Goal: Information Seeking & Learning: Learn about a topic

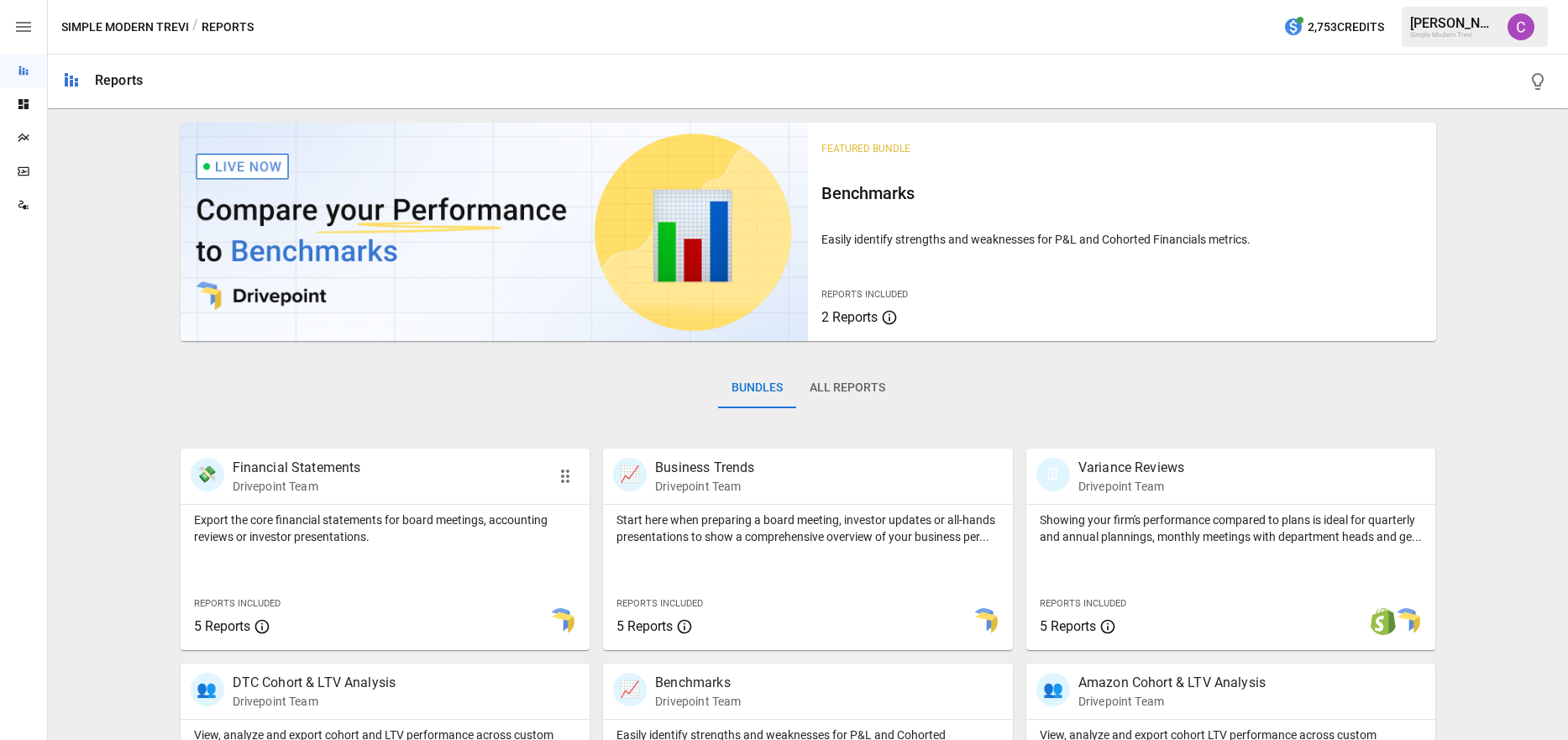
scroll to position [346, 0]
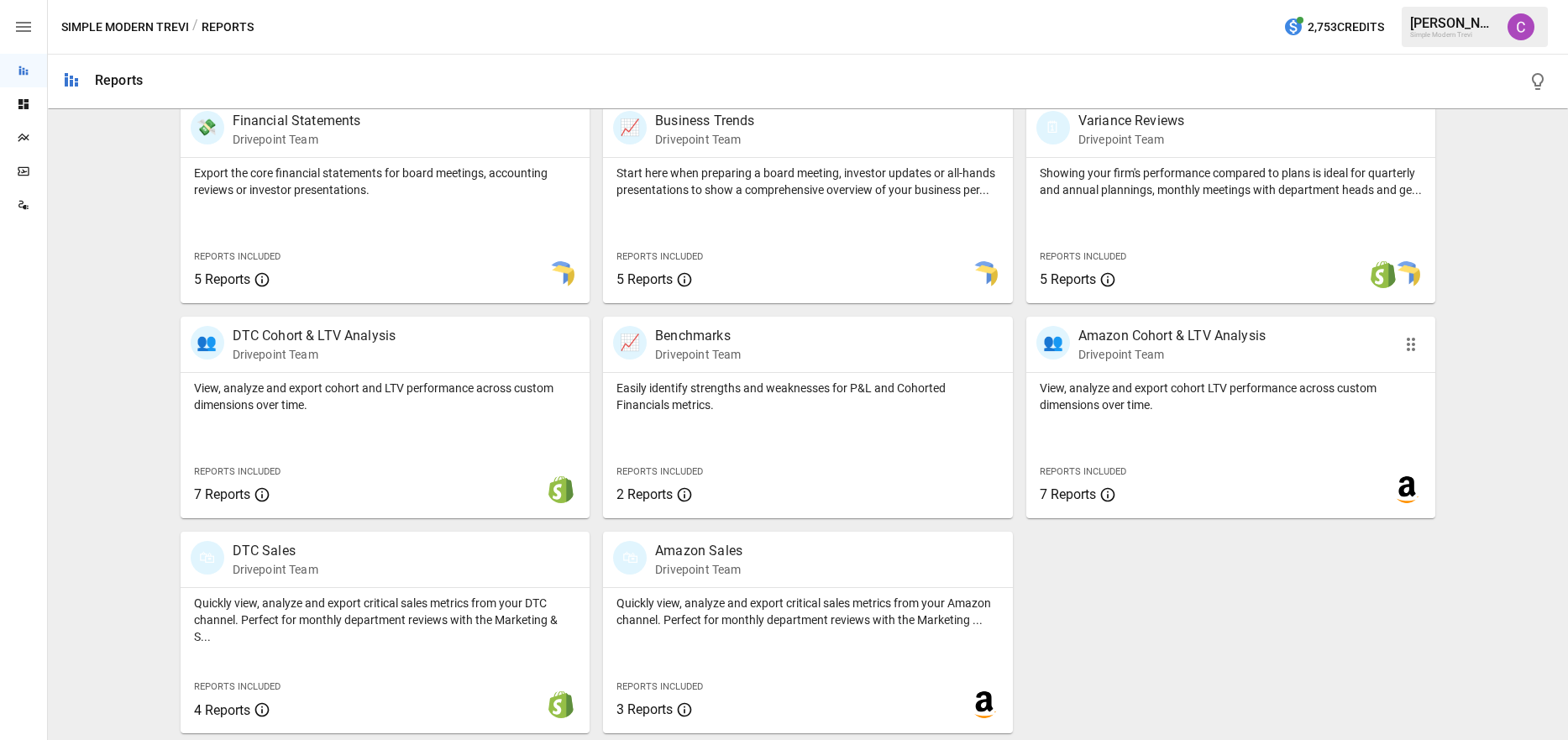
click at [1114, 413] on p "View, analyze and export cohort LTV performance across custom dimensions over t…" at bounding box center [1231, 395] width 383 height 33
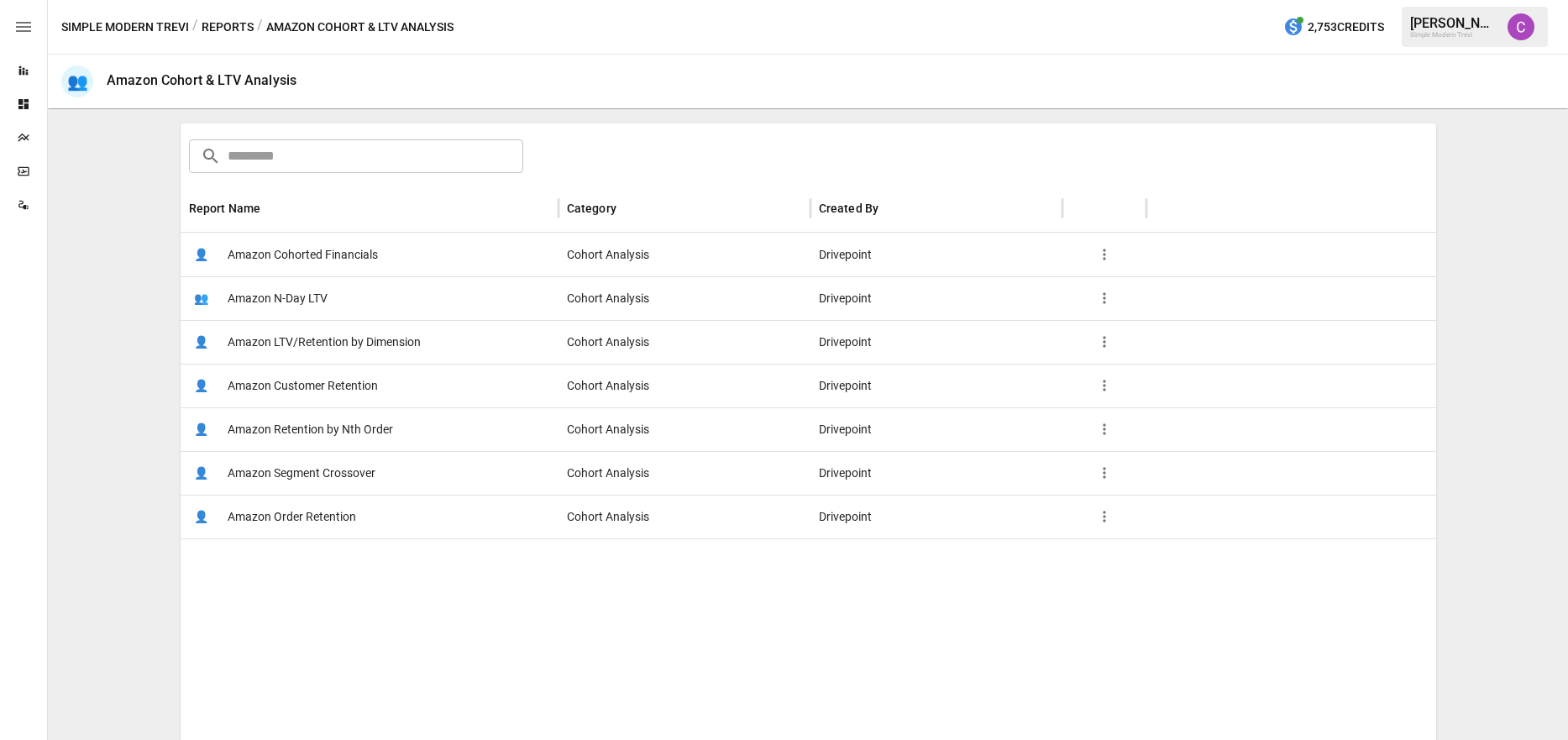
scroll to position [262, 0]
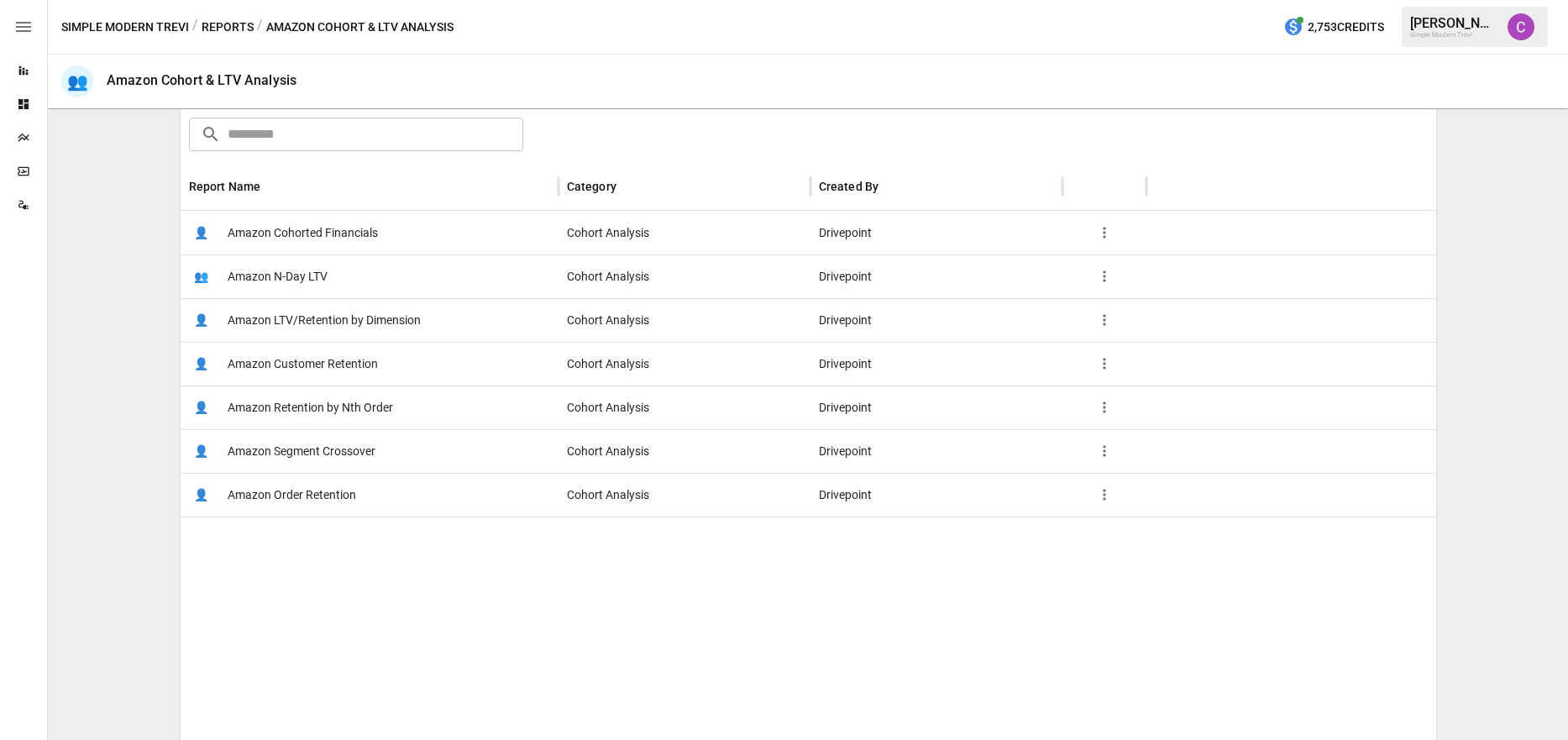
click at [350, 331] on span "Amazon LTV/Retention by Dimension" at bounding box center [323, 319] width 193 height 43
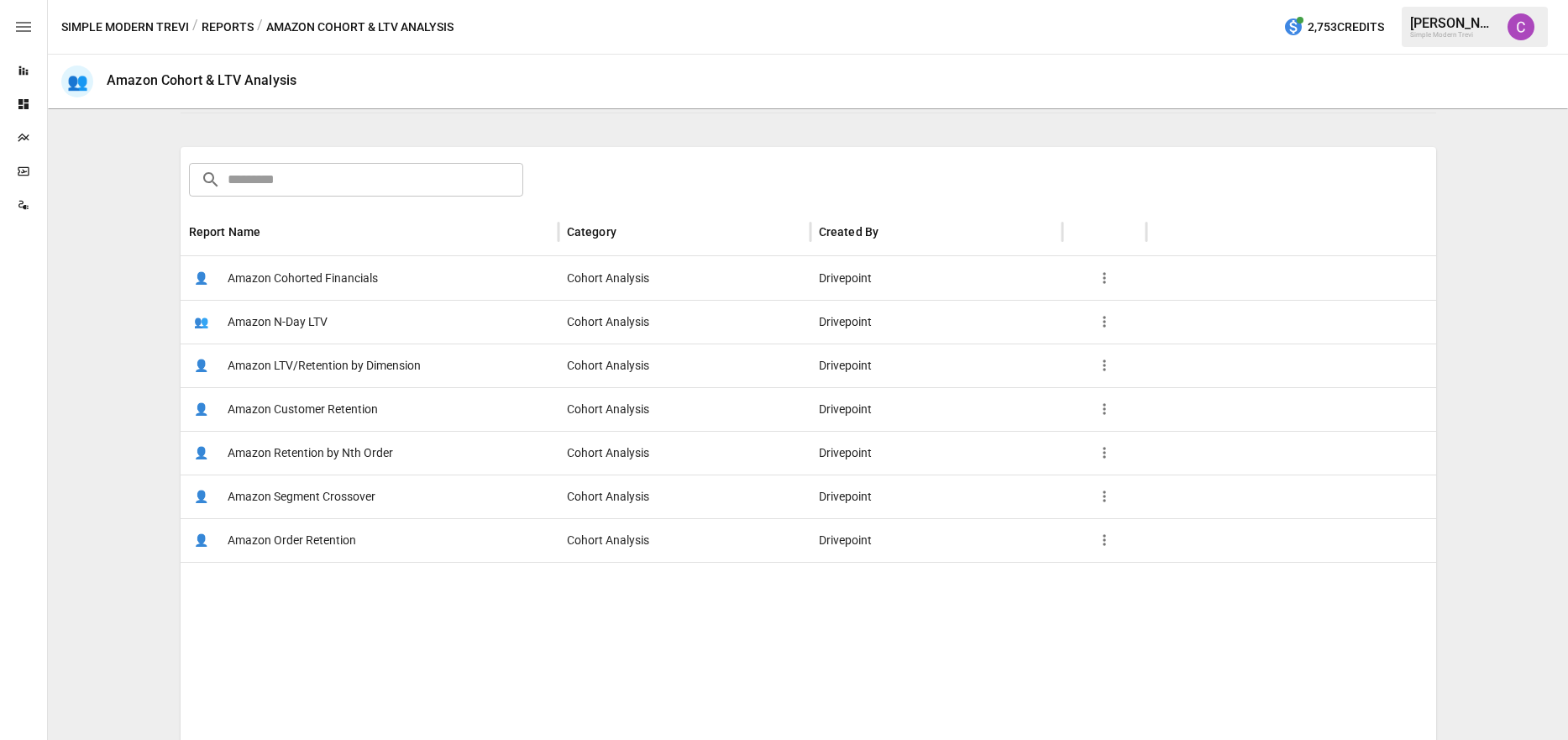
scroll to position [217, 0]
click at [321, 491] on span "Amazon Segment Crossover" at bounding box center [300, 495] width 147 height 43
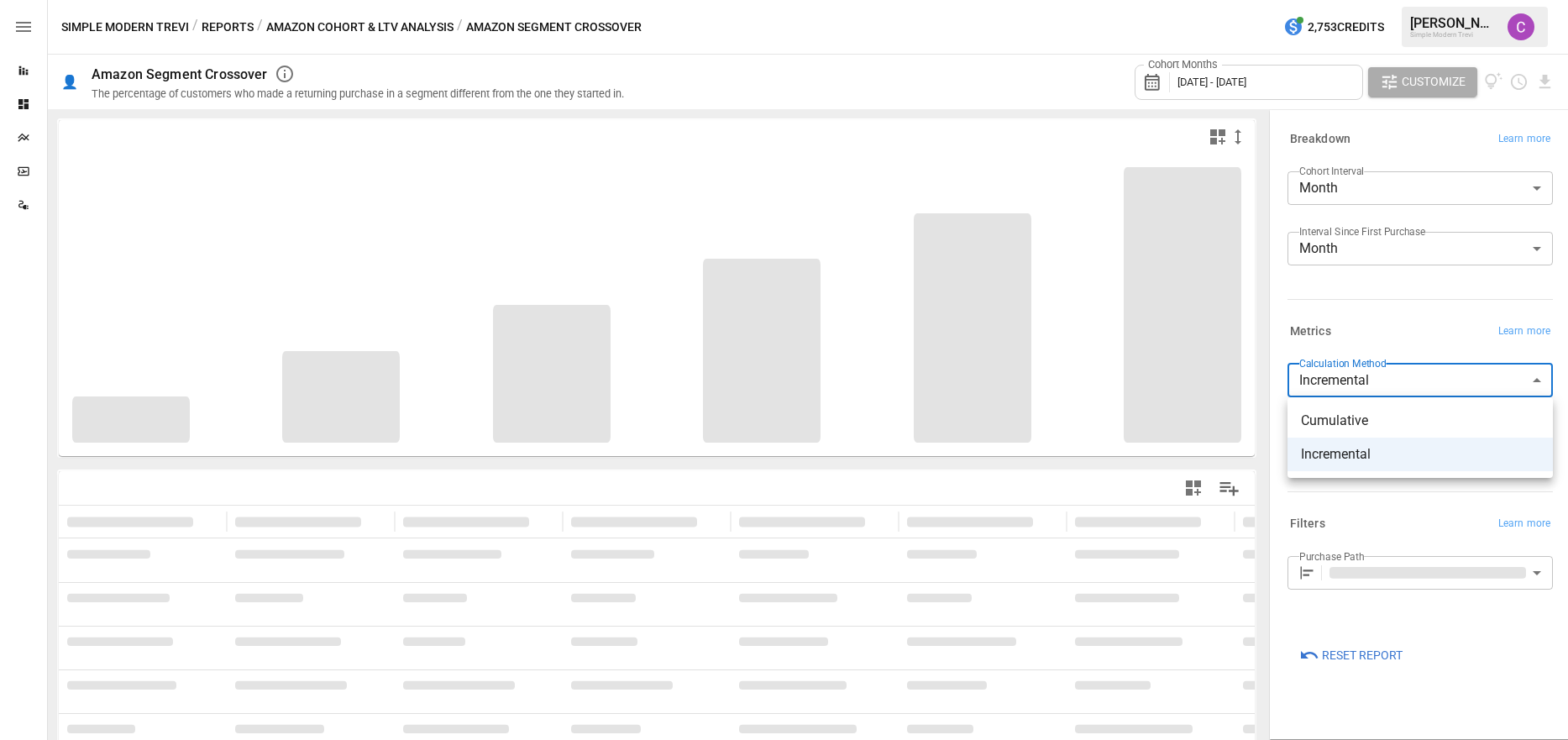
click at [1345, 0] on body "**********" at bounding box center [784, 0] width 1568 height 0
click at [1345, 375] on div at bounding box center [784, 370] width 1568 height 740
click at [1329, 0] on body "**********" at bounding box center [784, 0] width 1568 height 0
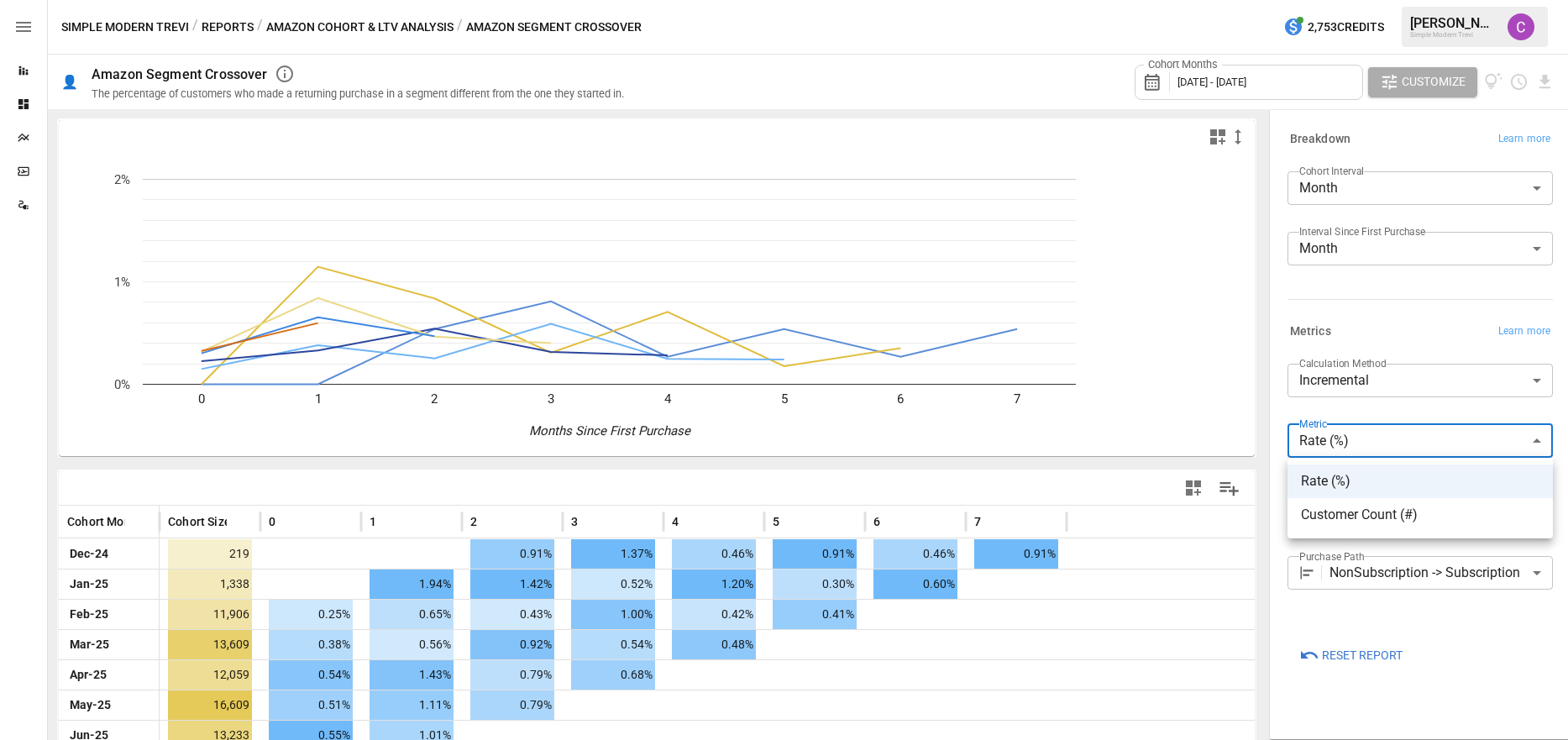
click at [1329, 449] on div at bounding box center [784, 370] width 1568 height 740
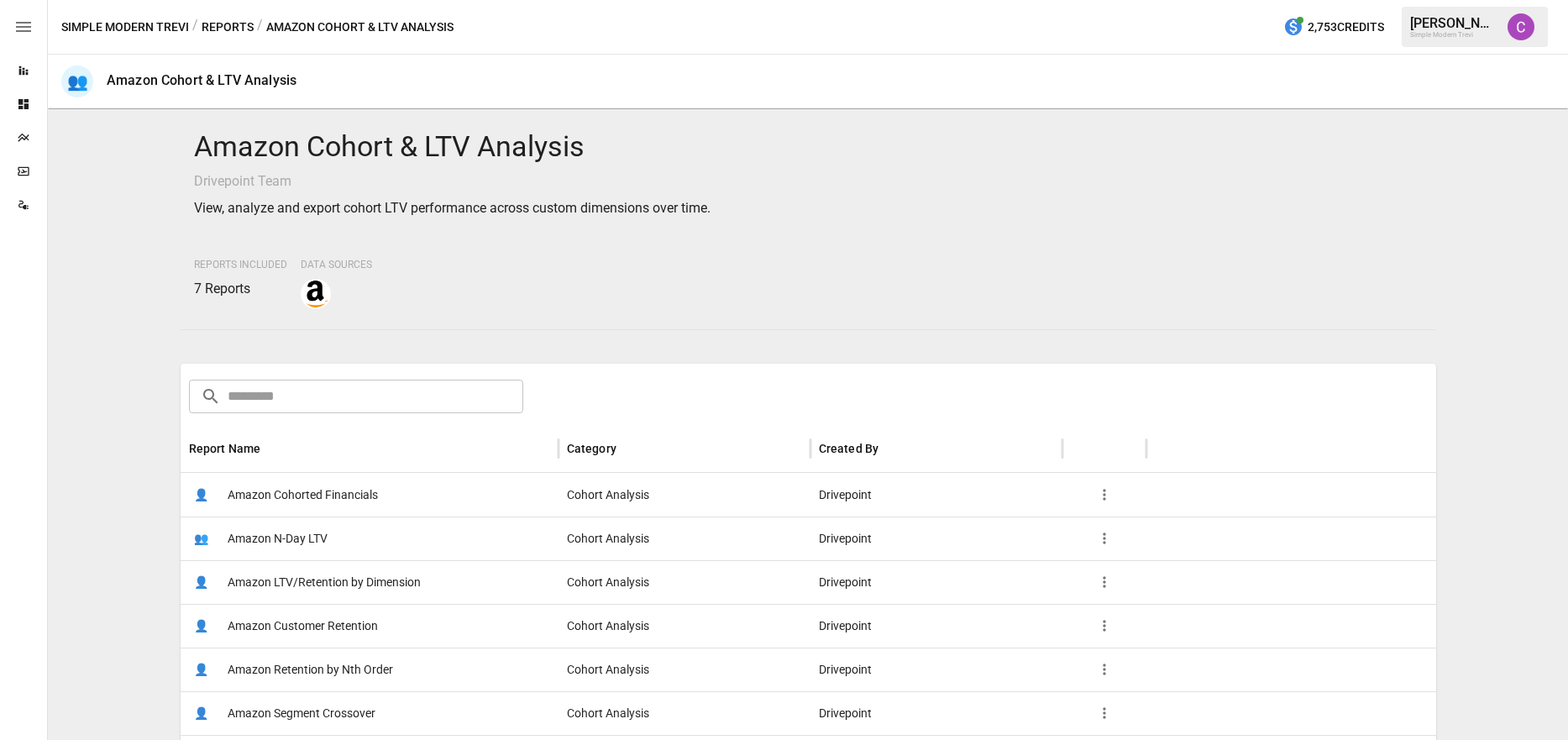
scroll to position [108, 0]
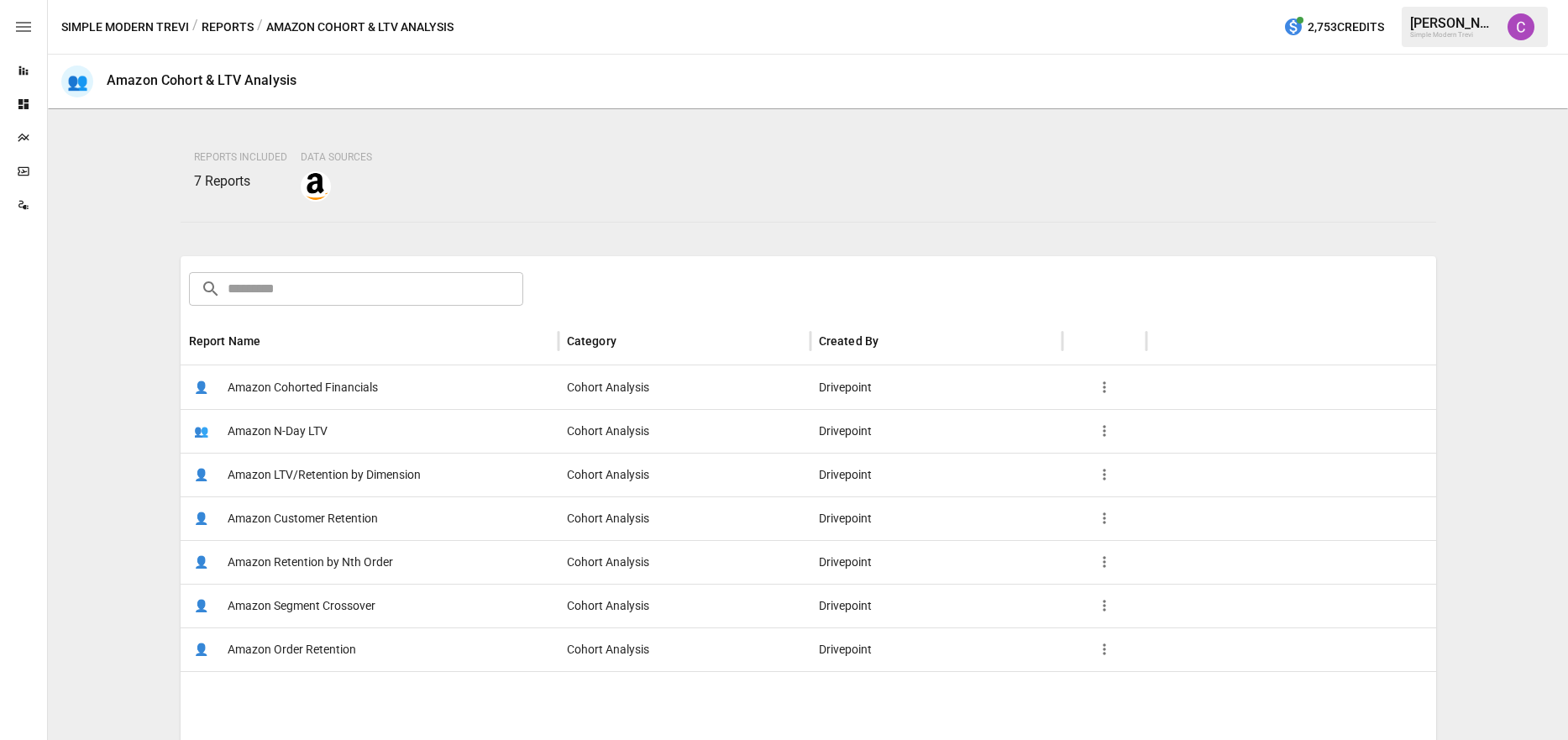
click at [230, 24] on button "Reports" at bounding box center [228, 27] width 52 height 21
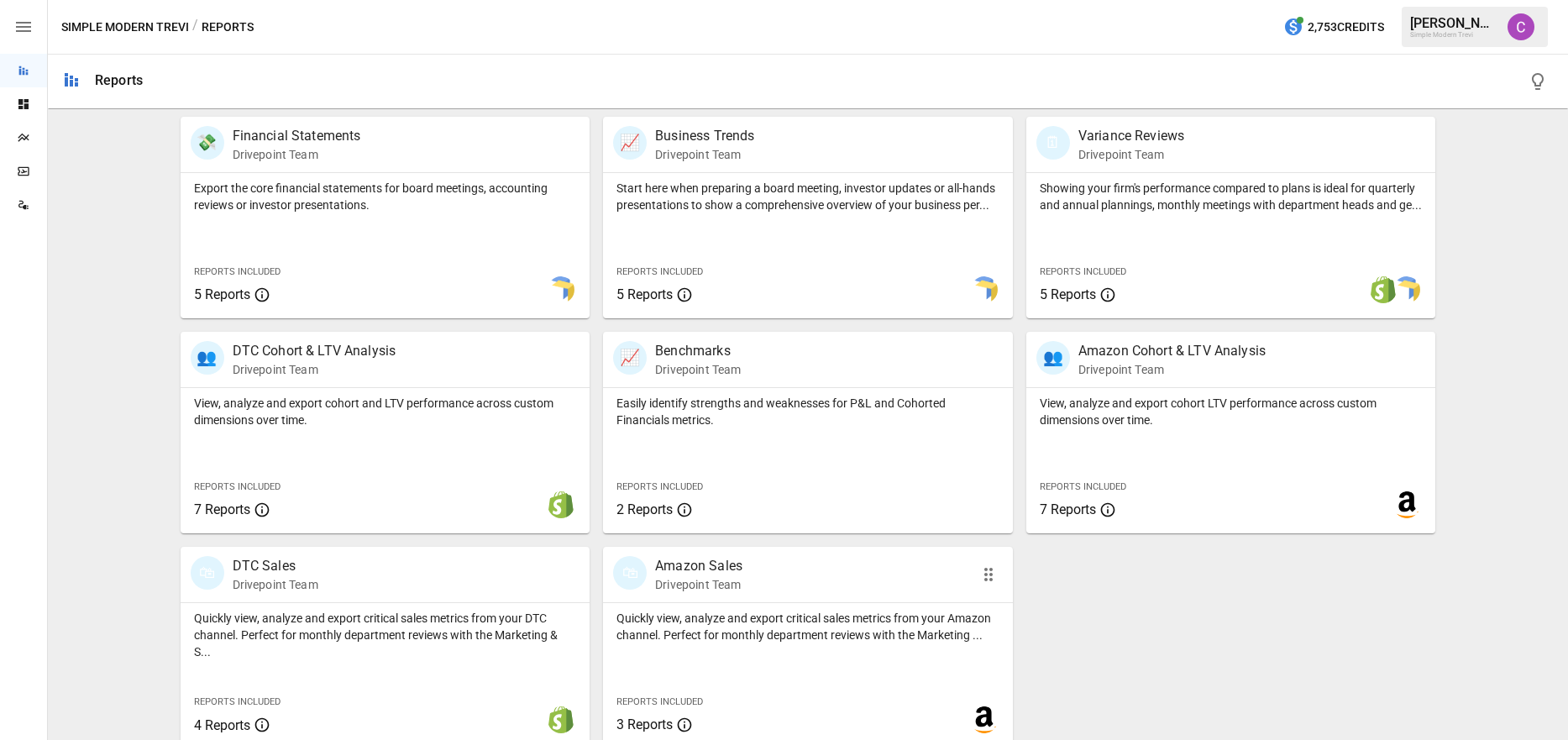
scroll to position [321, 0]
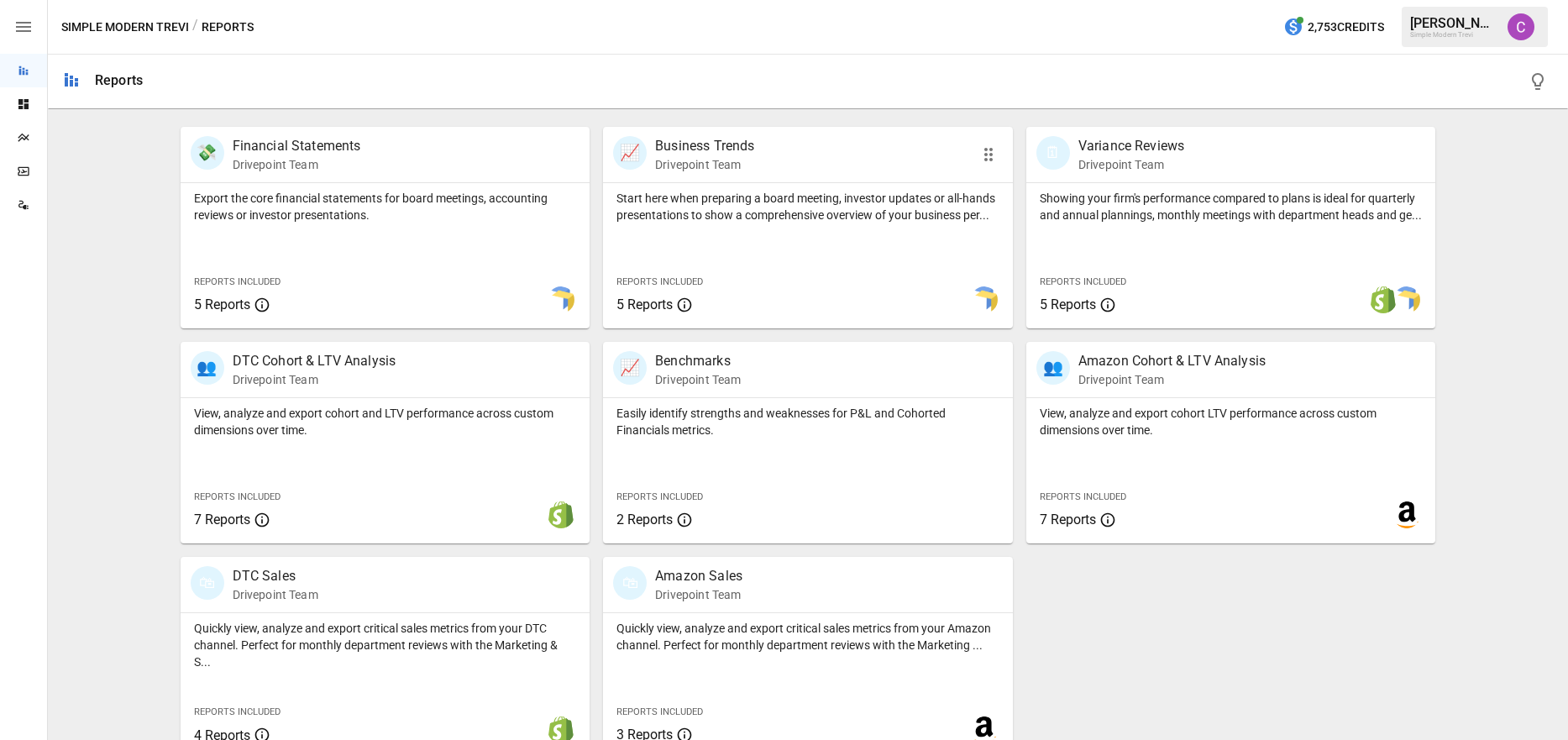
click at [740, 254] on div "Start here when preparing a board meeting, investor updates or all-hands presen…" at bounding box center [807, 255] width 410 height 146
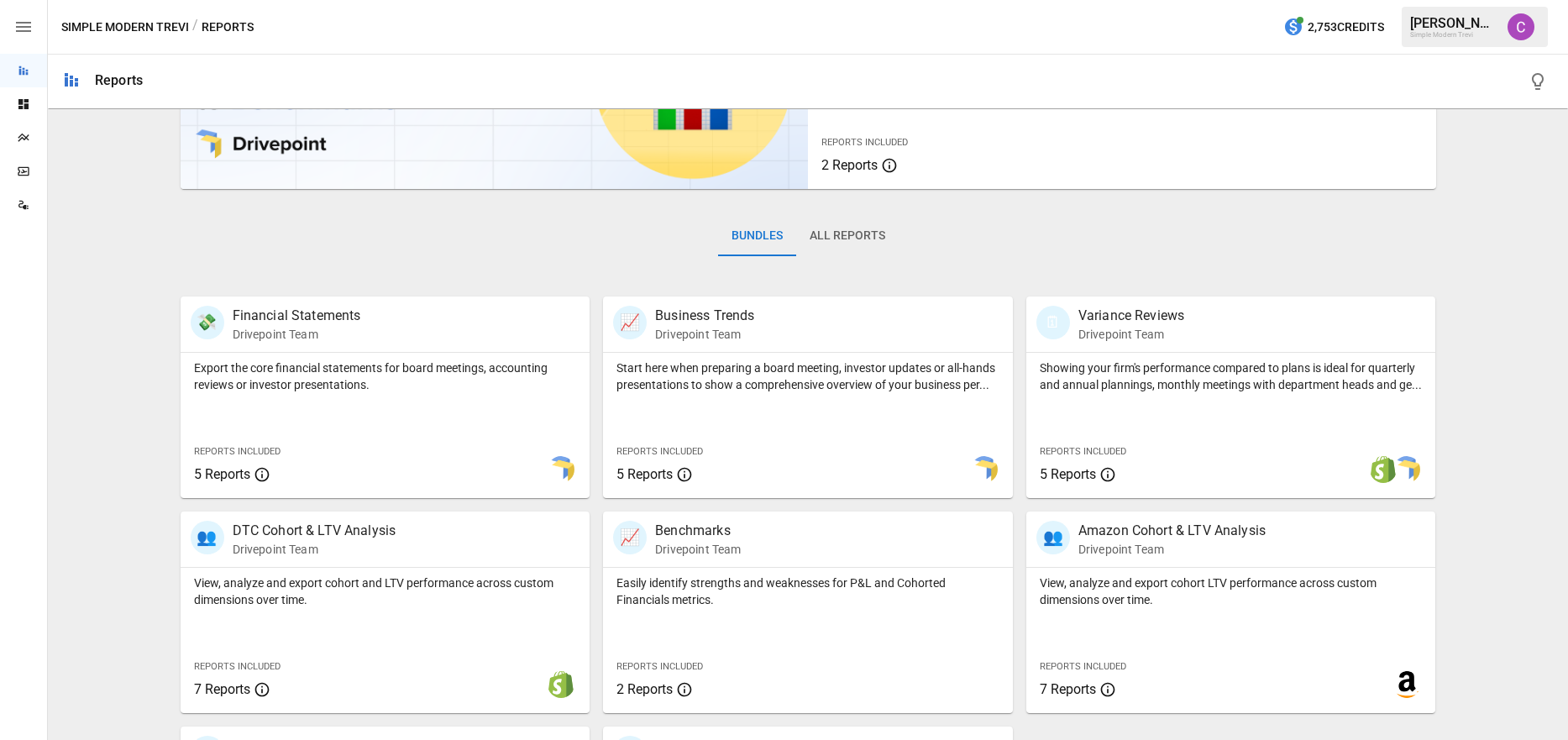
scroll to position [181, 0]
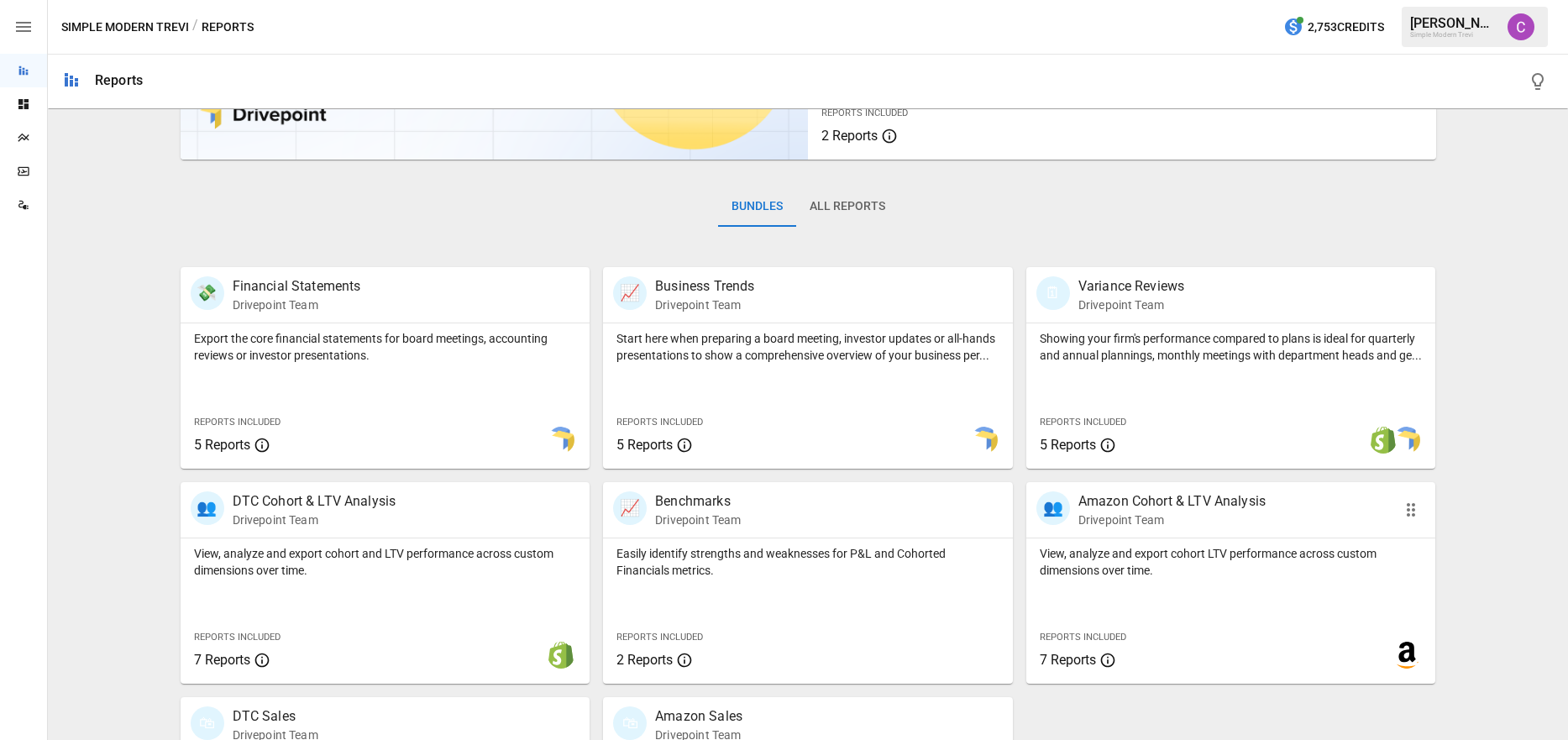
click at [1096, 577] on p "View, analyze and export cohort LTV performance across custom dimensions over t…" at bounding box center [1231, 561] width 383 height 33
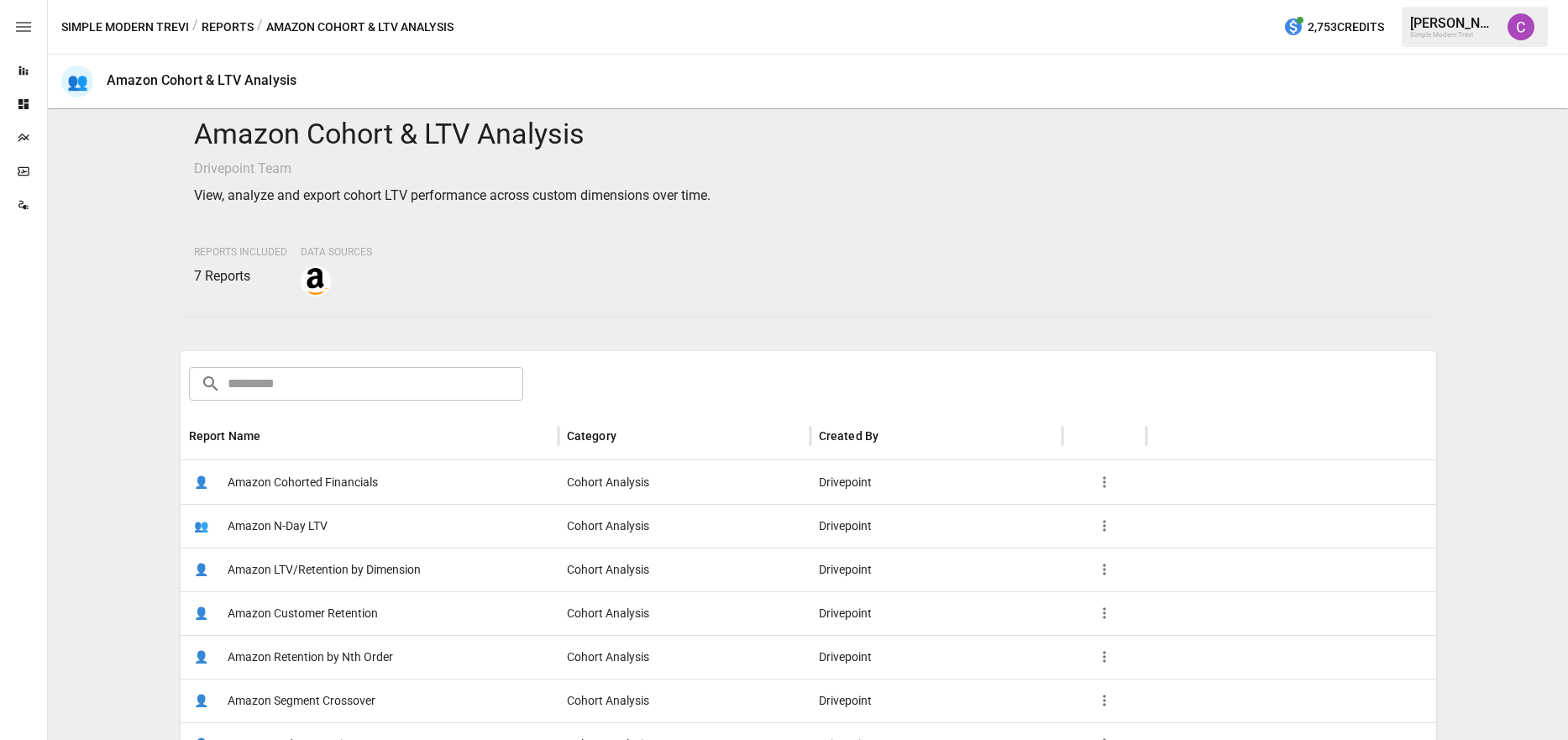
scroll to position [14, 0]
click at [290, 611] on span "Amazon Customer Retention" at bounding box center [302, 611] width 150 height 43
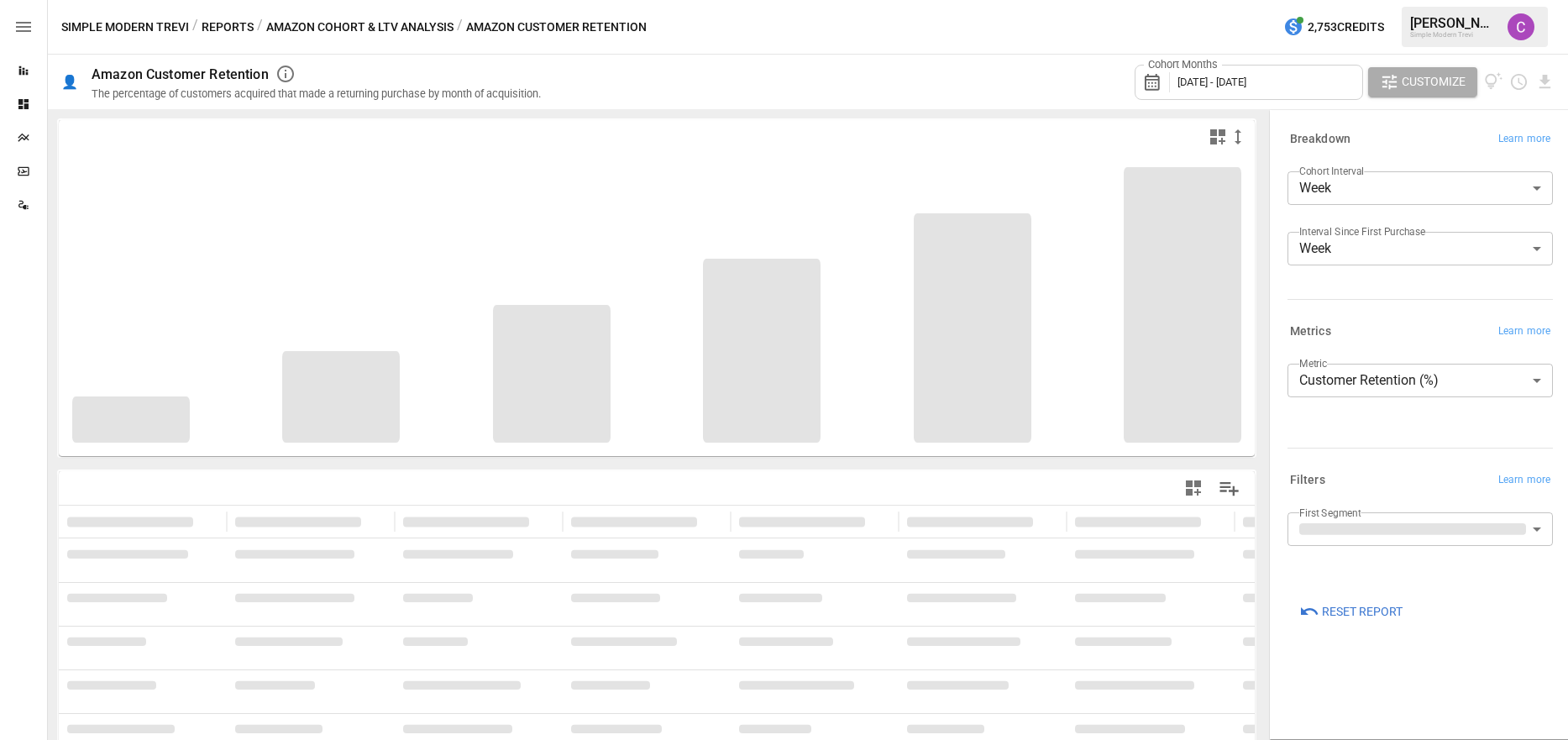
click at [1494, 0] on body "**********" at bounding box center [784, 0] width 1568 height 0
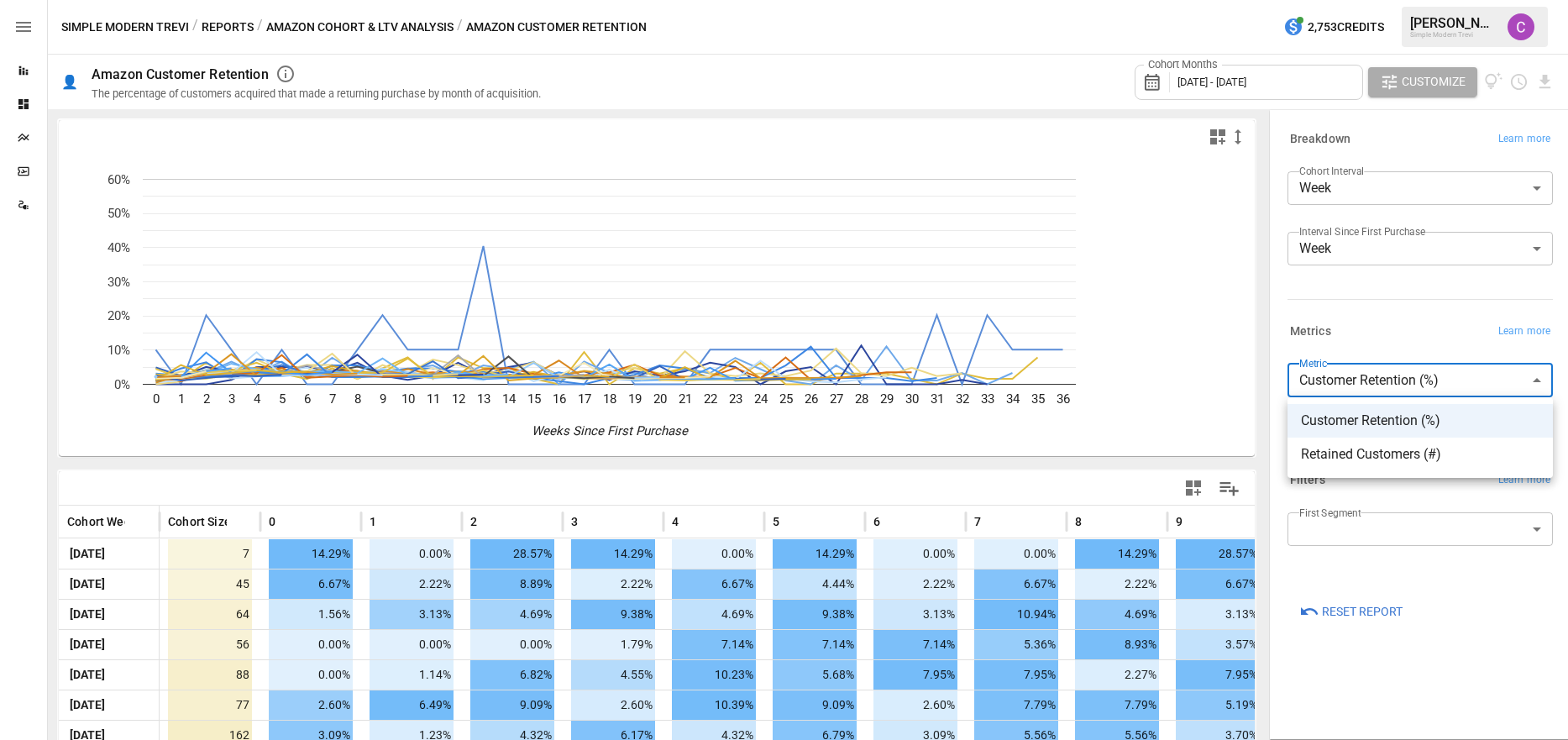
click at [1494, 368] on div at bounding box center [784, 370] width 1568 height 740
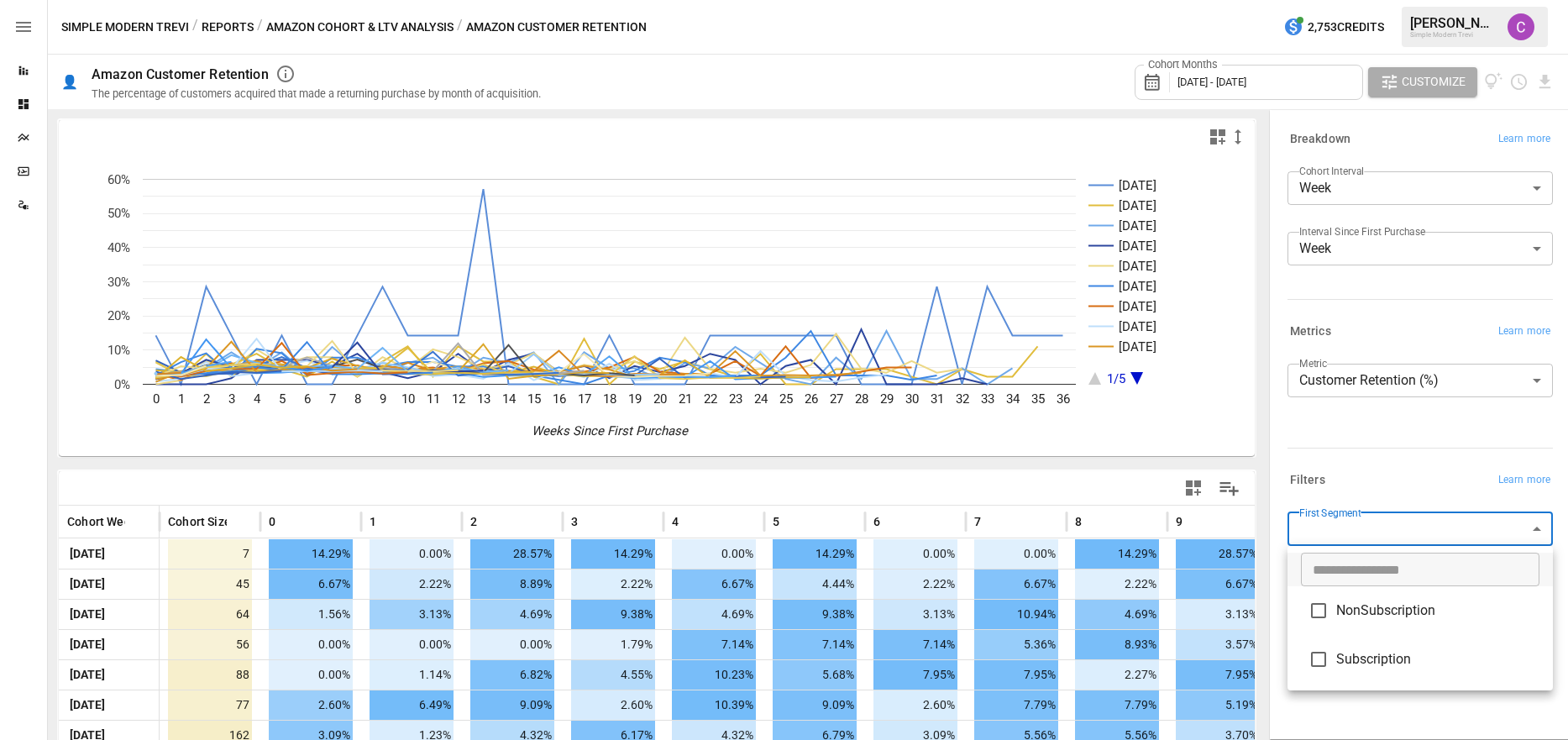
click at [1408, 0] on body "Reports Dashboards Plans SmartModel ™ Data Sources Simple Modern Trevi / Report…" at bounding box center [784, 0] width 1568 height 0
click at [1392, 487] on div at bounding box center [784, 370] width 1568 height 740
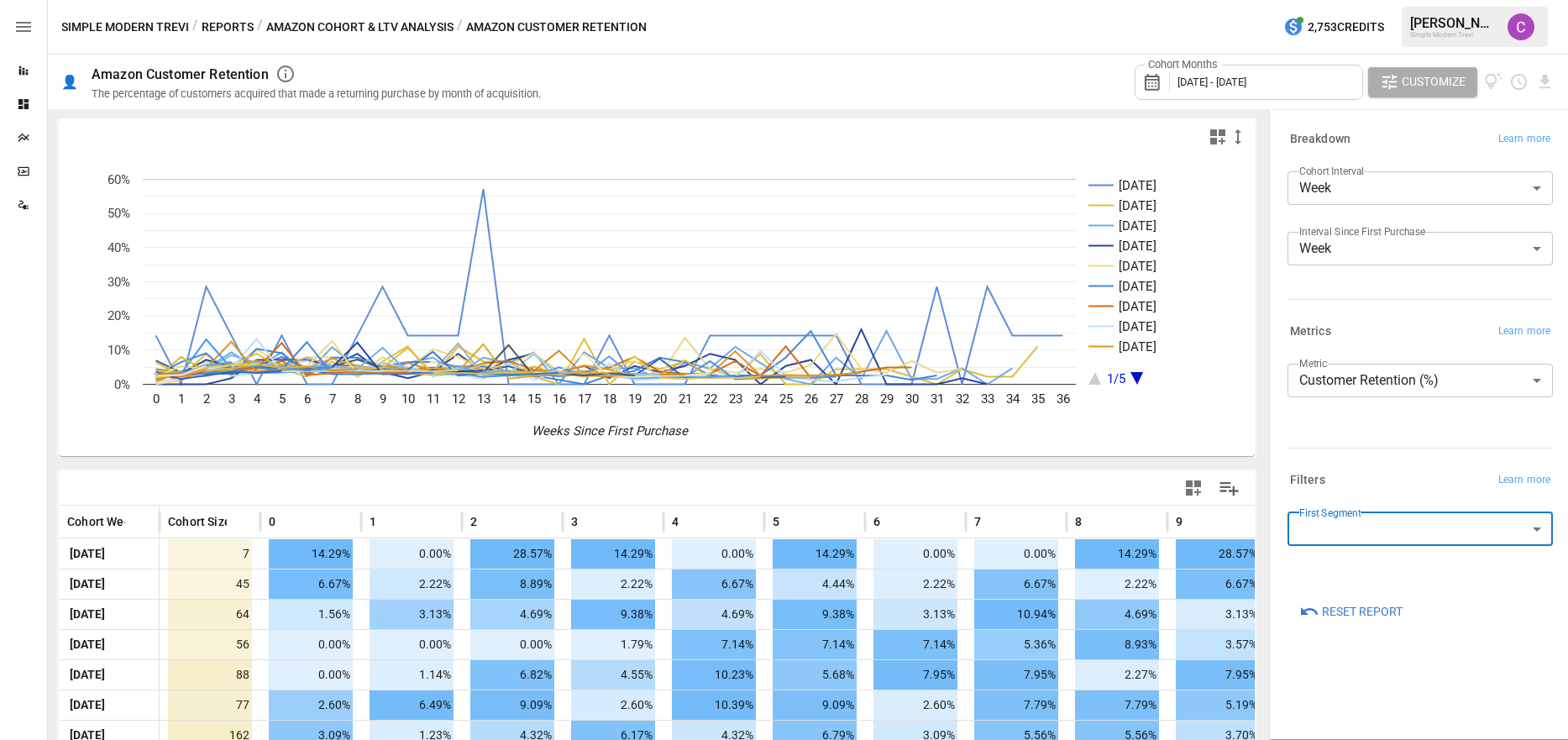
click at [351, 31] on button "Amazon Cohort & LTV Analysis" at bounding box center [359, 27] width 187 height 21
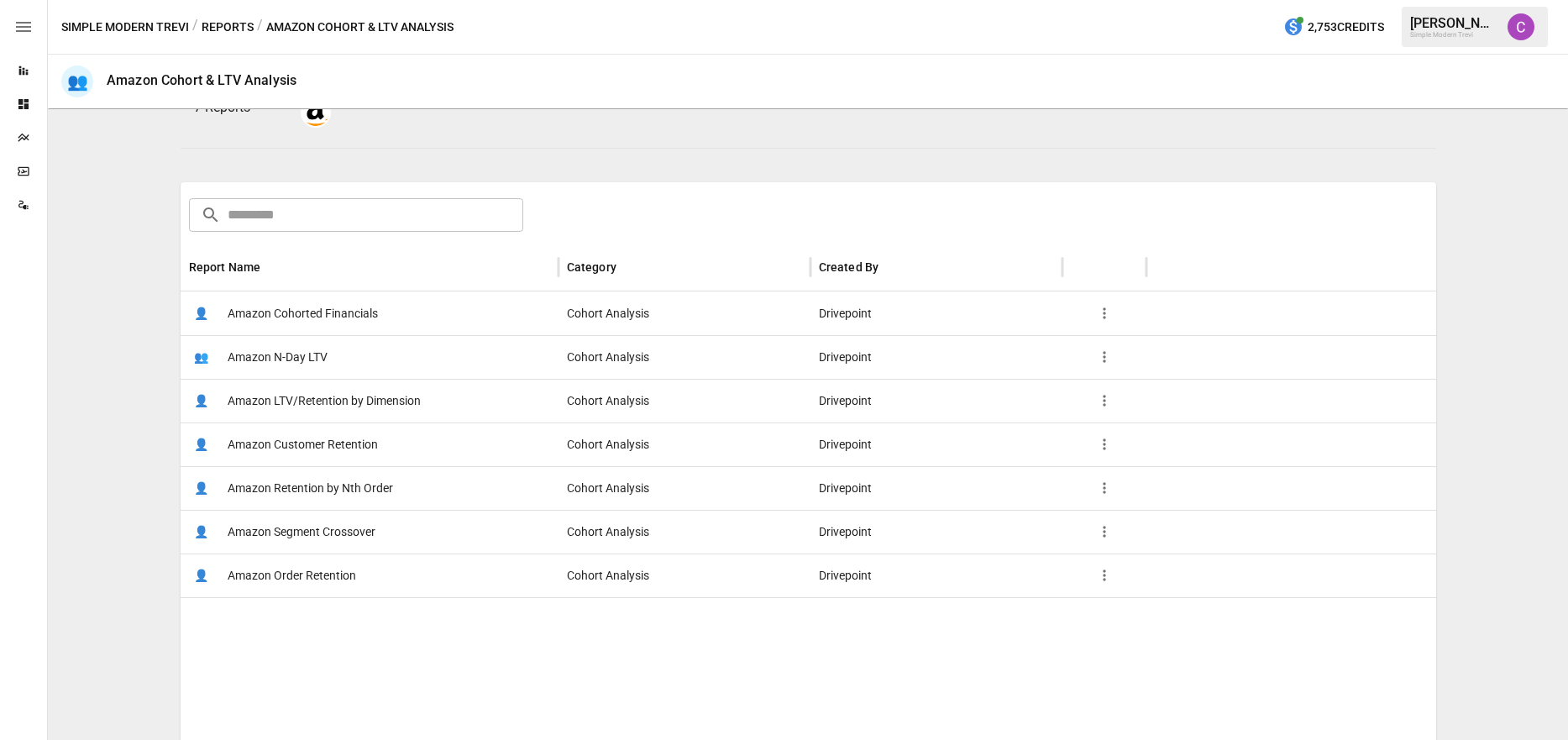
scroll to position [182, 0]
click at [274, 492] on span "Amazon Retention by Nth Order" at bounding box center [309, 487] width 166 height 43
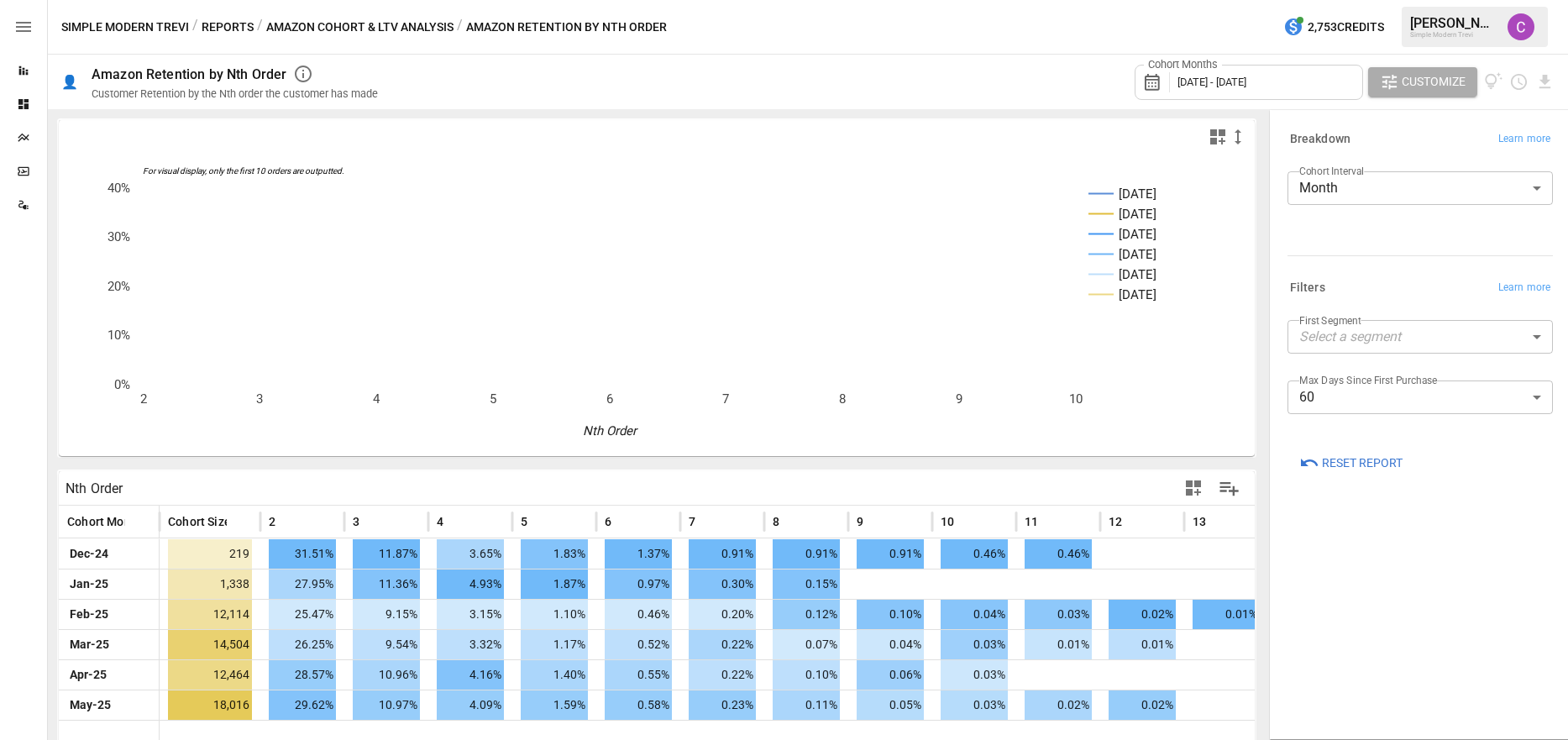
scroll to position [78, 0]
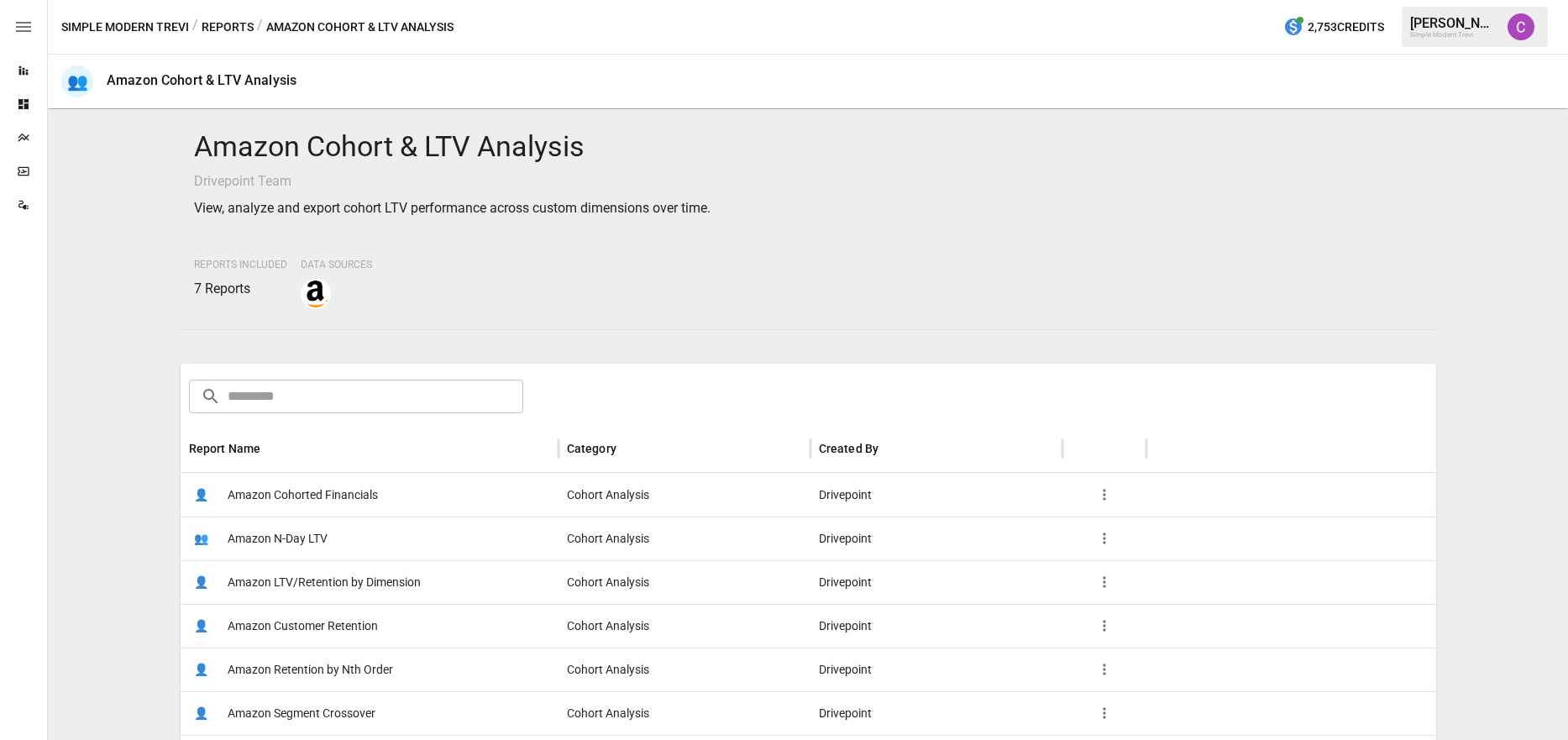
click at [361, 586] on span "Amazon LTV/Retention by Dimension" at bounding box center [323, 582] width 193 height 43
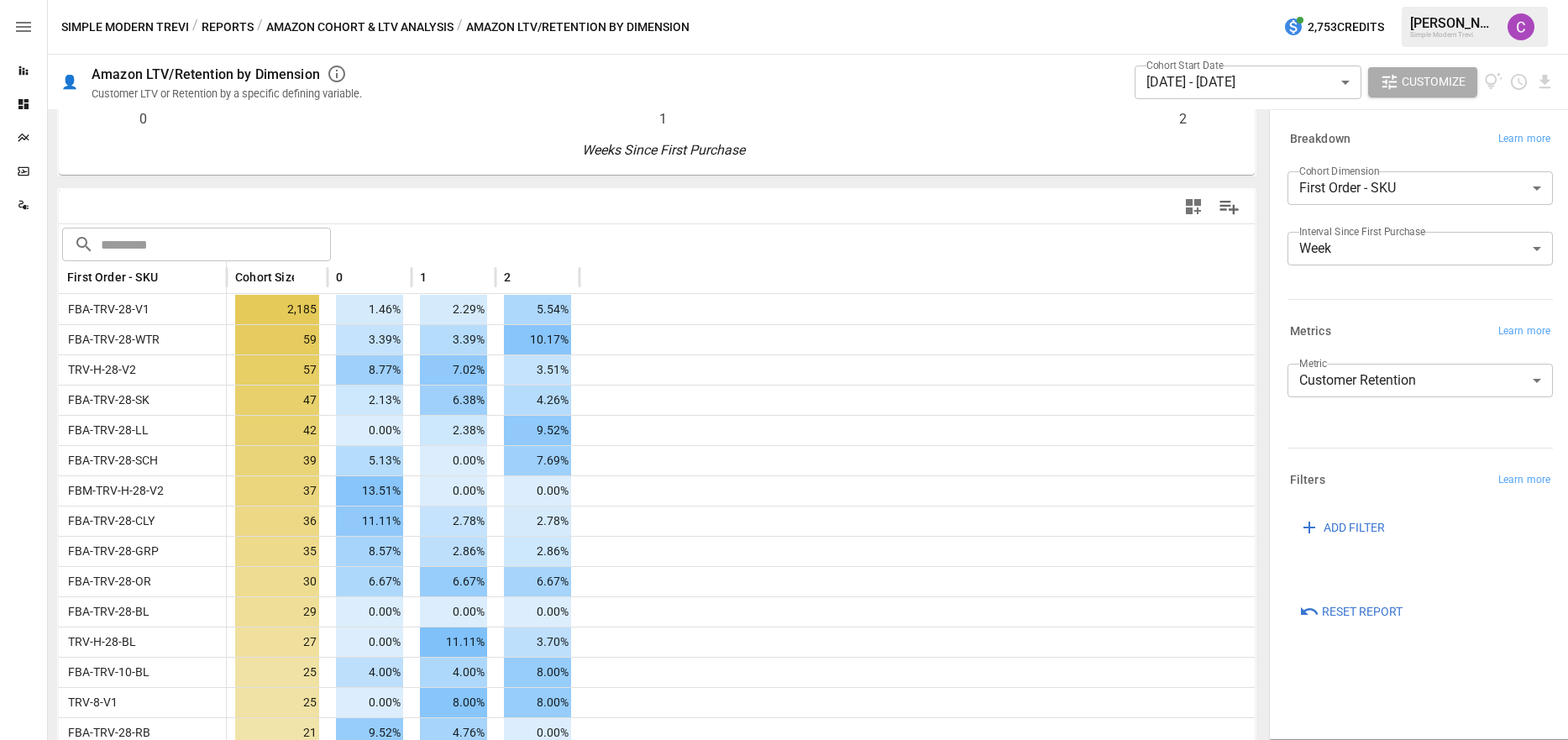
scroll to position [391, 0]
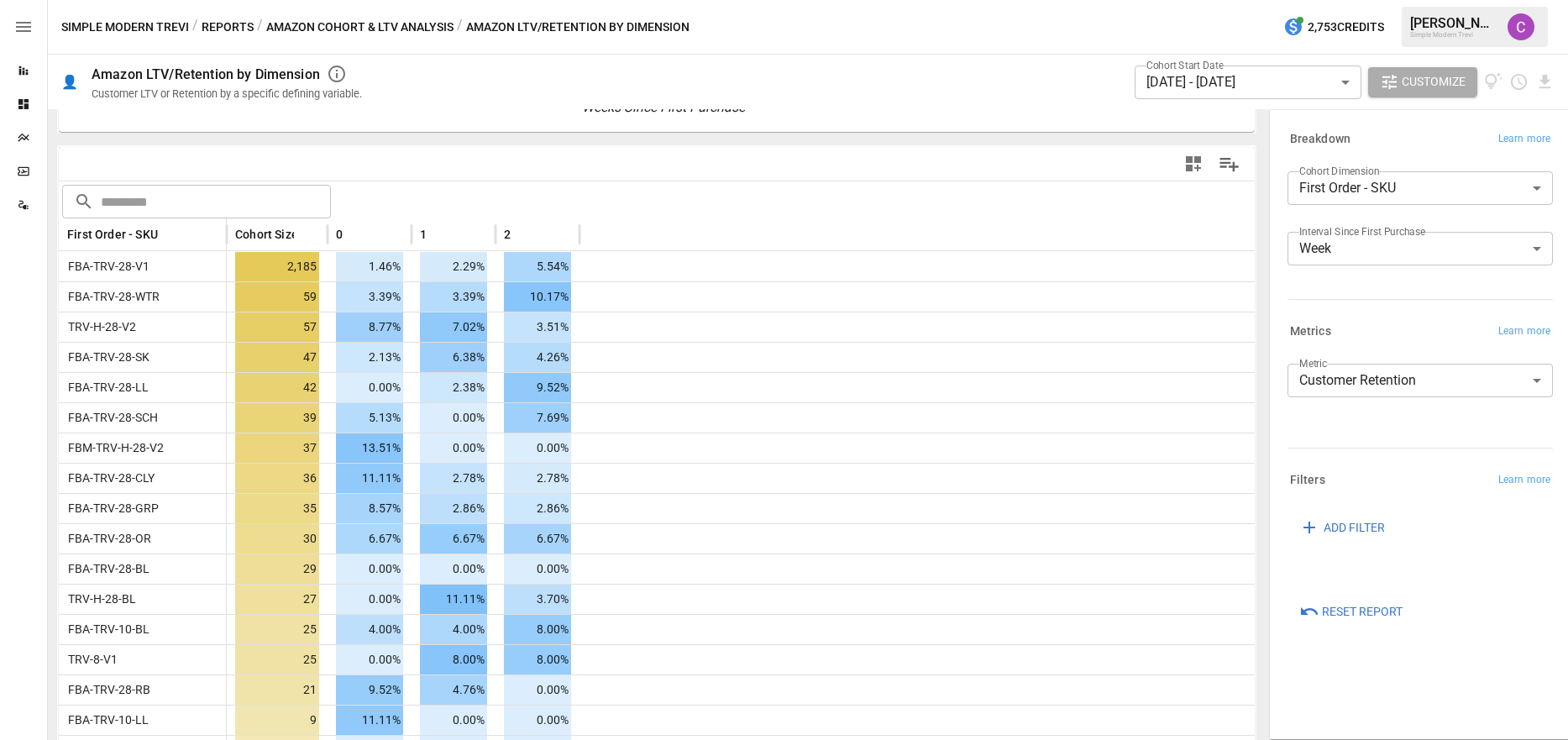
click at [1362, 0] on body "Reports Dashboards Plans SmartModel ™ Data Sources Simple Modern Trevi / Report…" at bounding box center [784, 0] width 1568 height 0
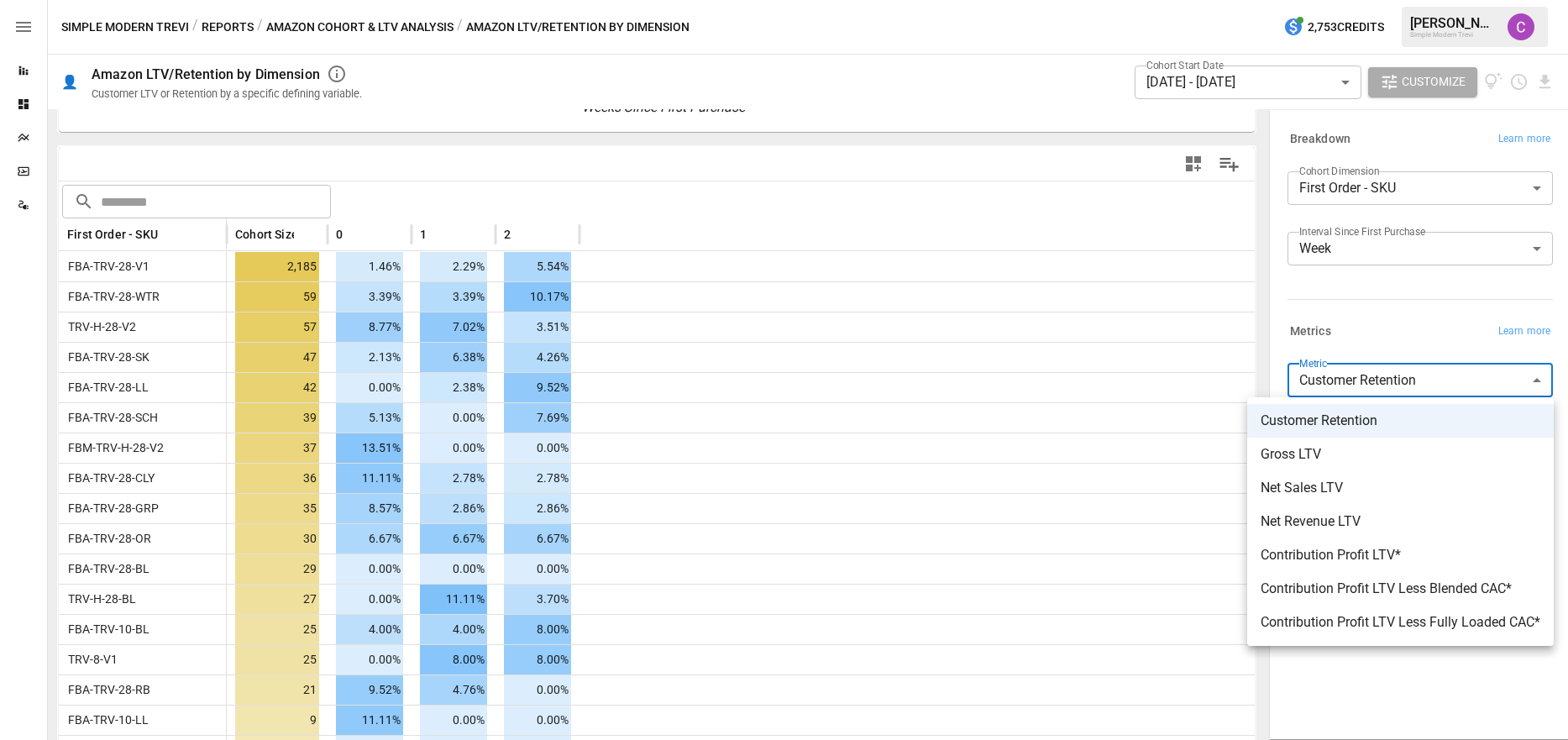
click at [1425, 496] on span "Net Sales LTV" at bounding box center [1400, 488] width 280 height 20
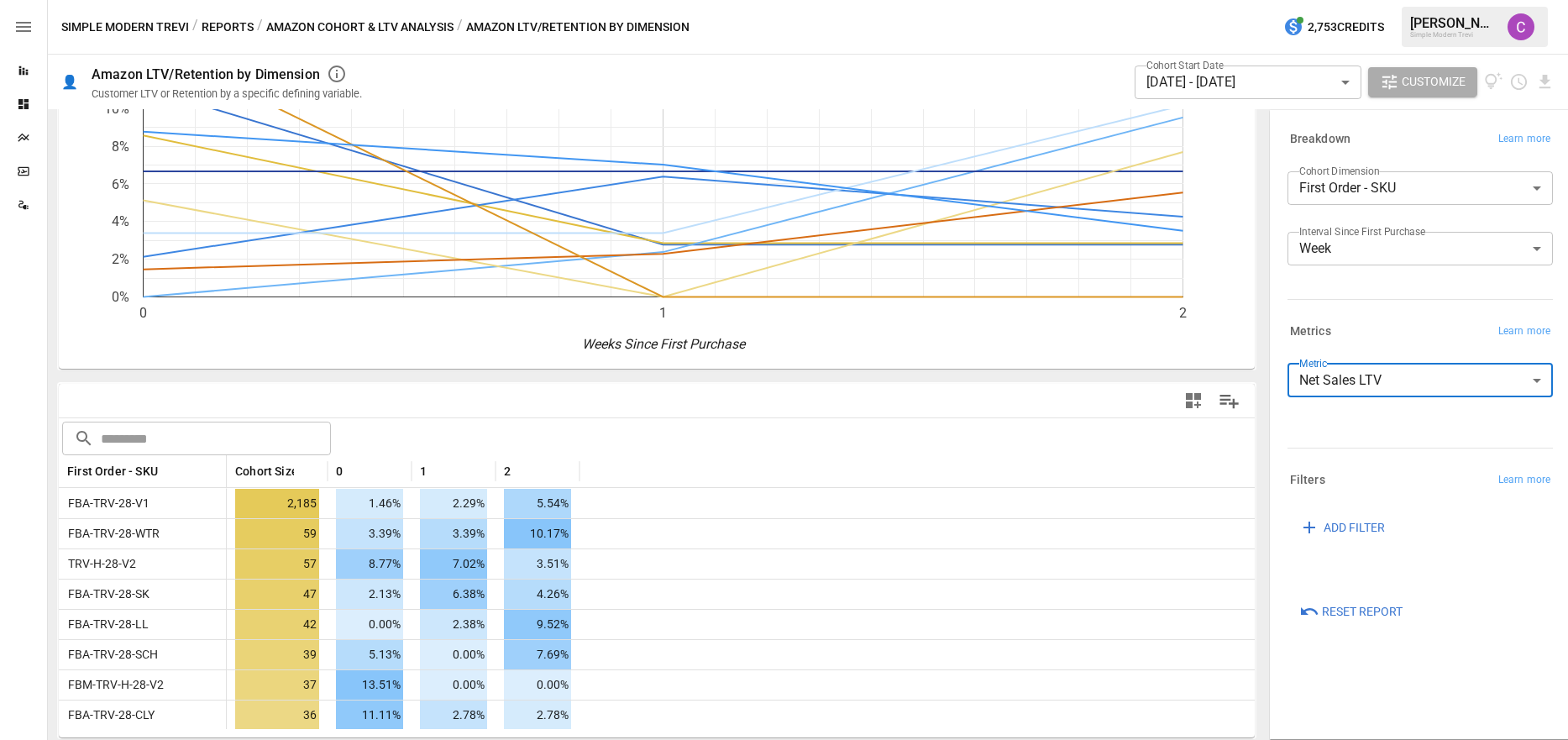
scroll to position [391, 0]
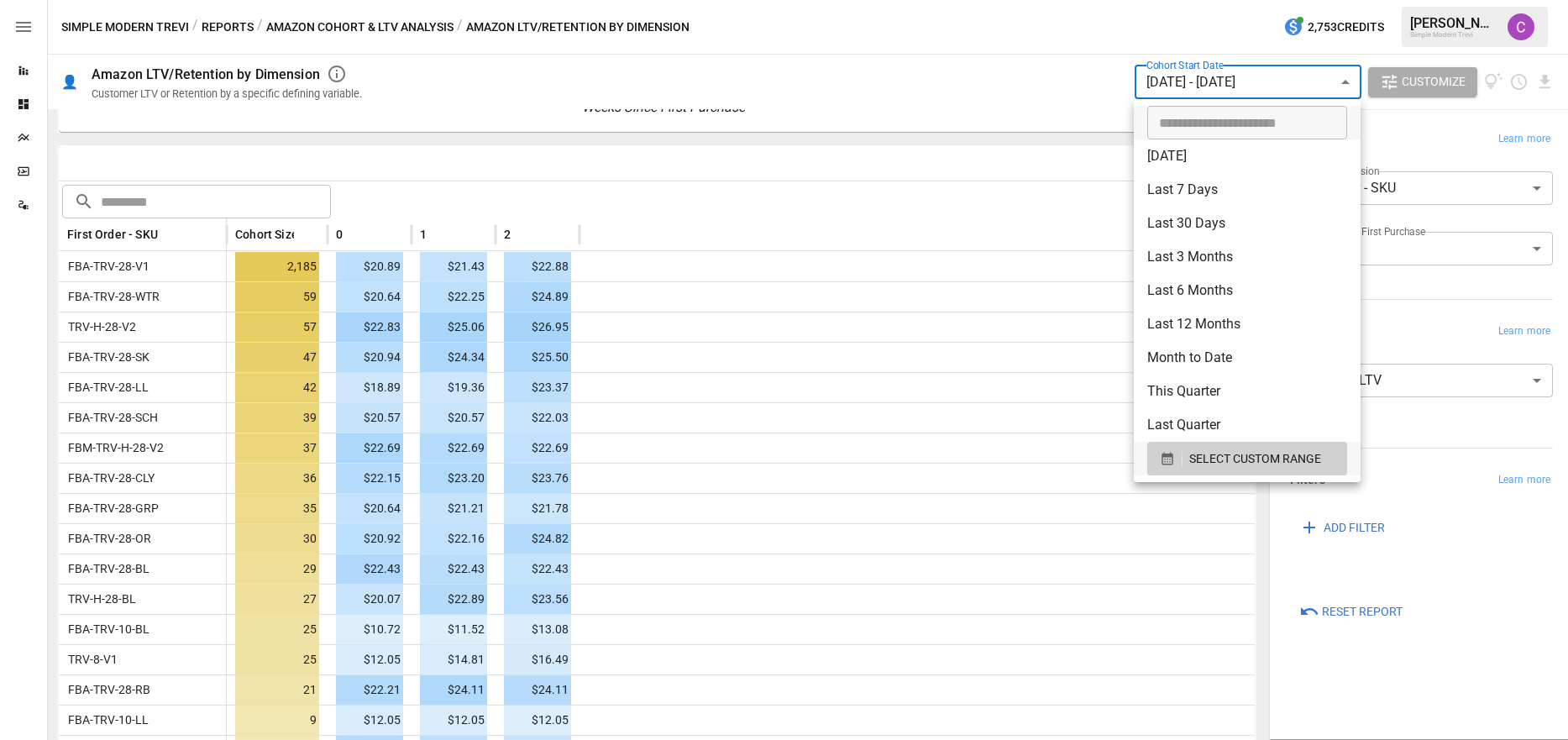
click at [1183, 0] on body "Reports Dashboards Plans SmartModel ™ Data Sources Simple Modern Trevi / Report…" at bounding box center [784, 0] width 1568 height 0
click at [1198, 456] on span "SELECT CUSTOM RANGE" at bounding box center [1255, 459] width 132 height 21
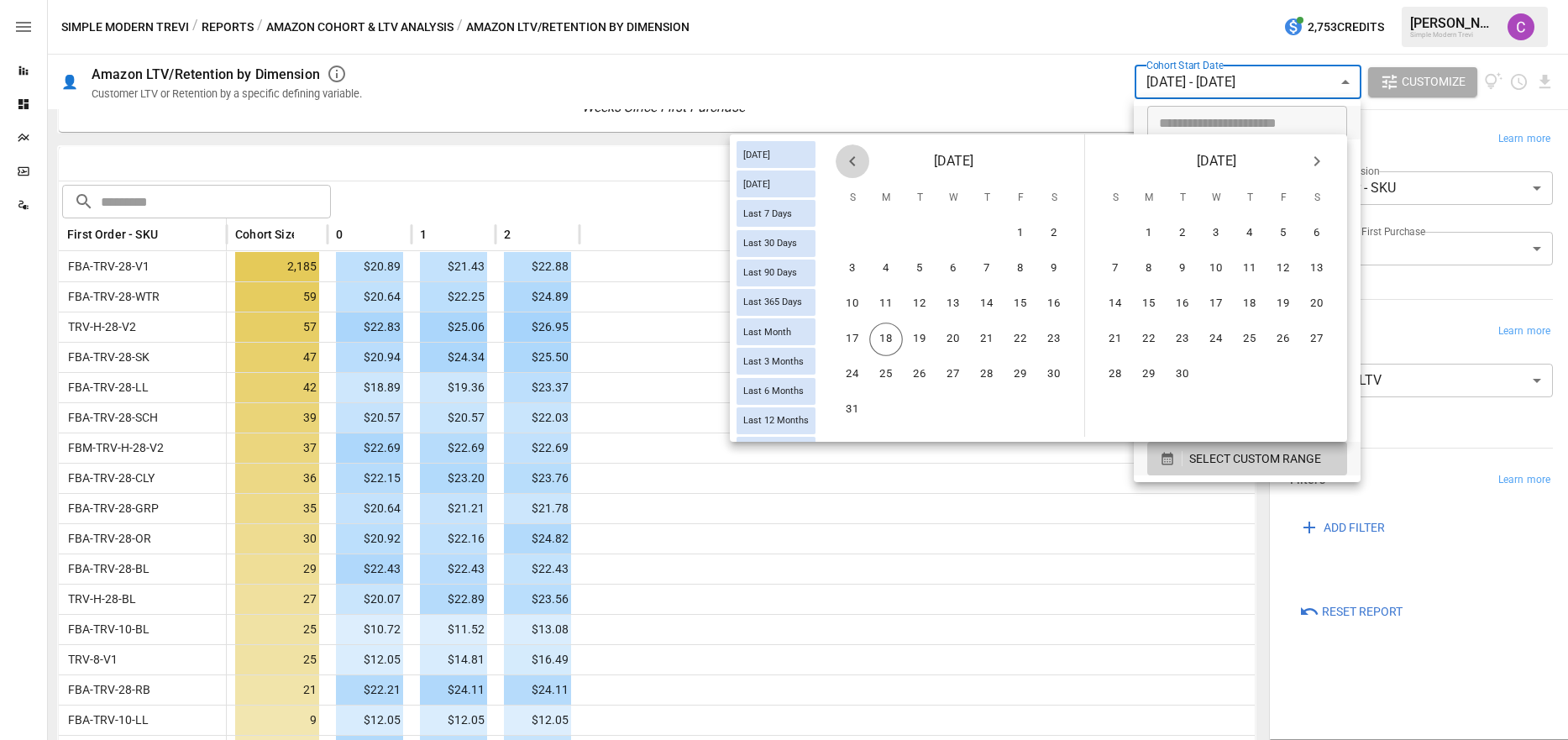
click at [858, 166] on icon "Previous month" at bounding box center [852, 161] width 20 height 20
click at [909, 235] on button "1" at bounding box center [919, 232] width 33 height 33
click at [985, 372] on button "31" at bounding box center [986, 374] width 33 height 33
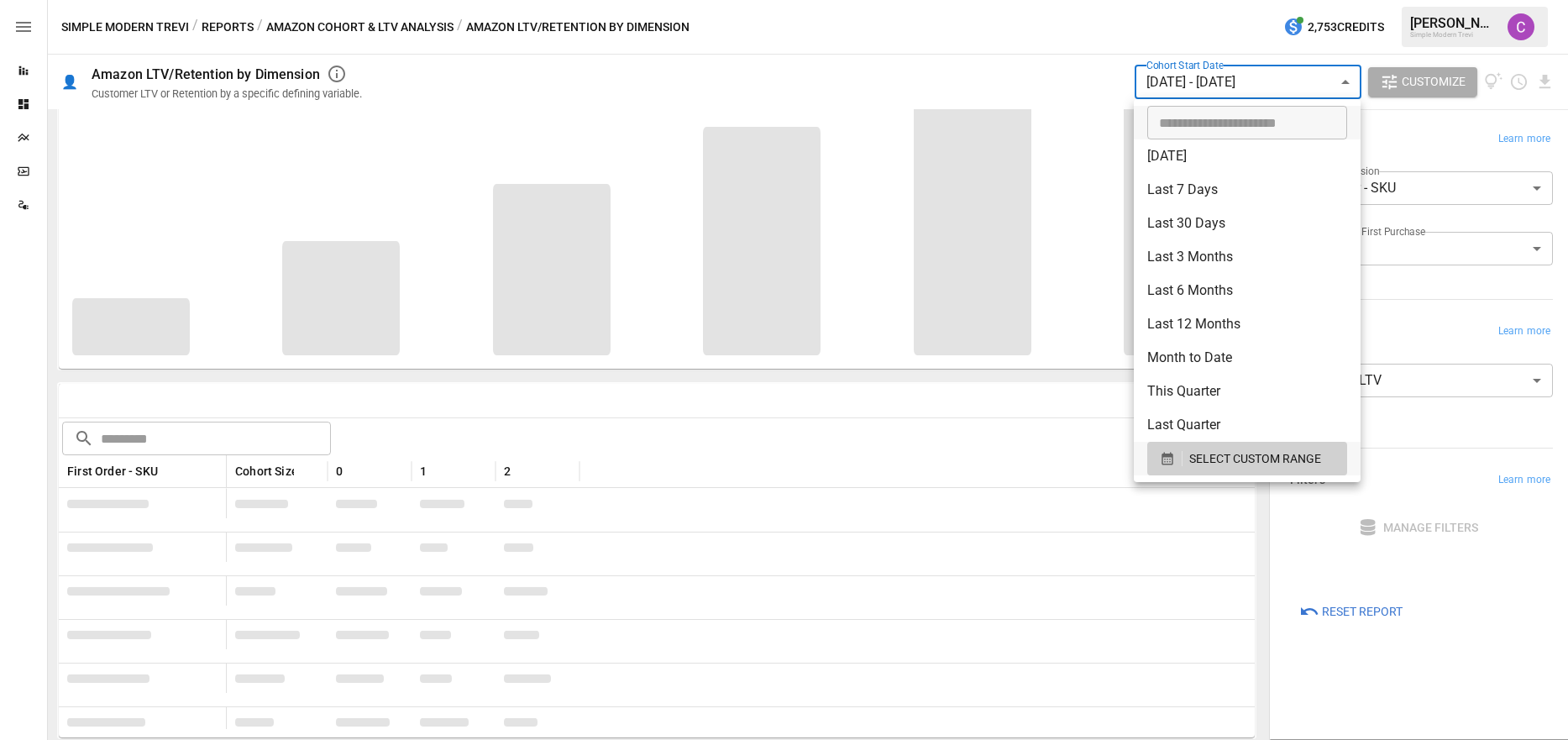
scroll to position [155, 0]
click at [1427, 299] on div at bounding box center [784, 370] width 1568 height 740
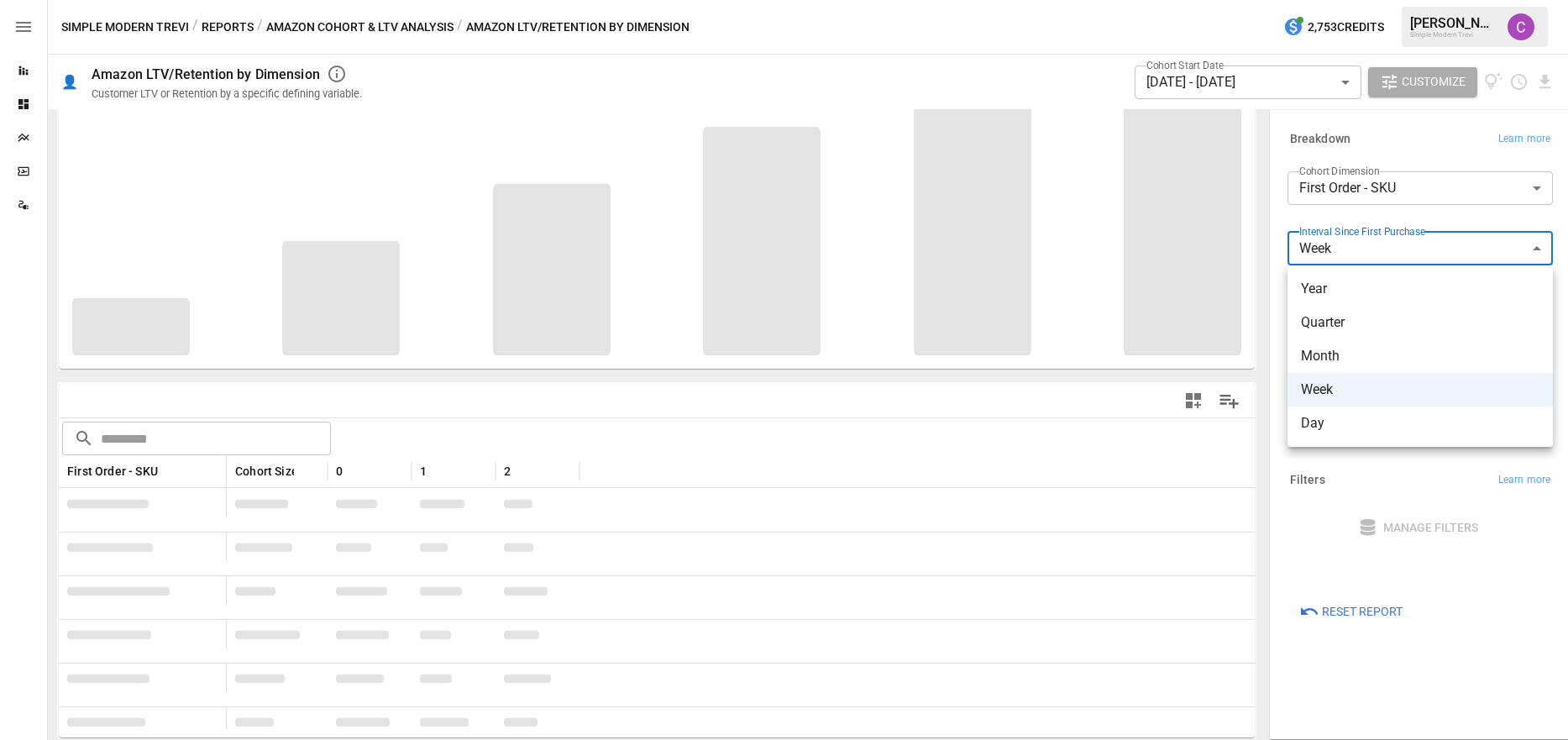
click at [1403, 0] on body "Reports Dashboards Plans SmartModel ™ Data Sources Simple Modern Trevi / Report…" at bounding box center [784, 0] width 1568 height 0
click at [1403, 254] on div at bounding box center [784, 370] width 1568 height 740
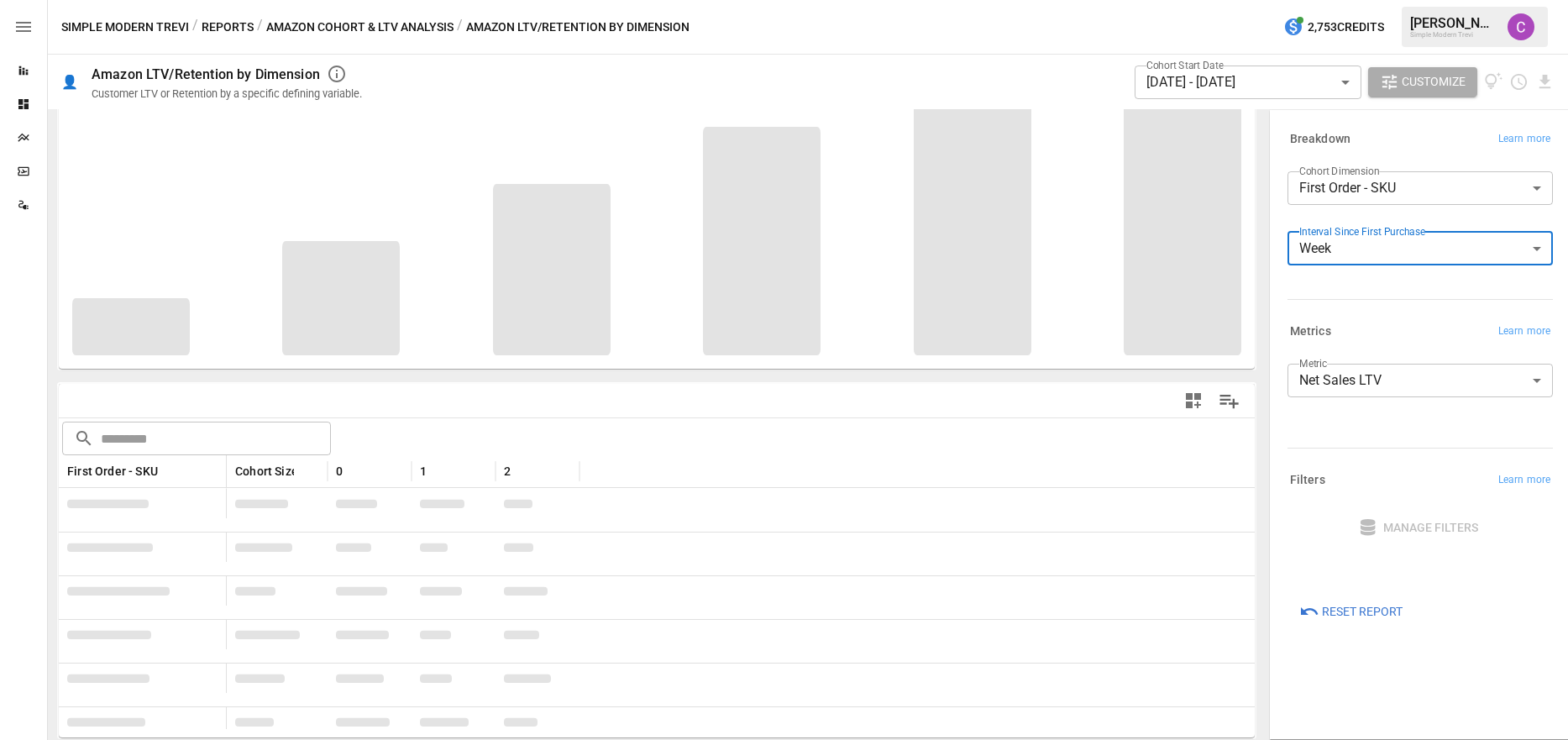
click at [1386, 286] on div "**********" at bounding box center [1416, 228] width 272 height 128
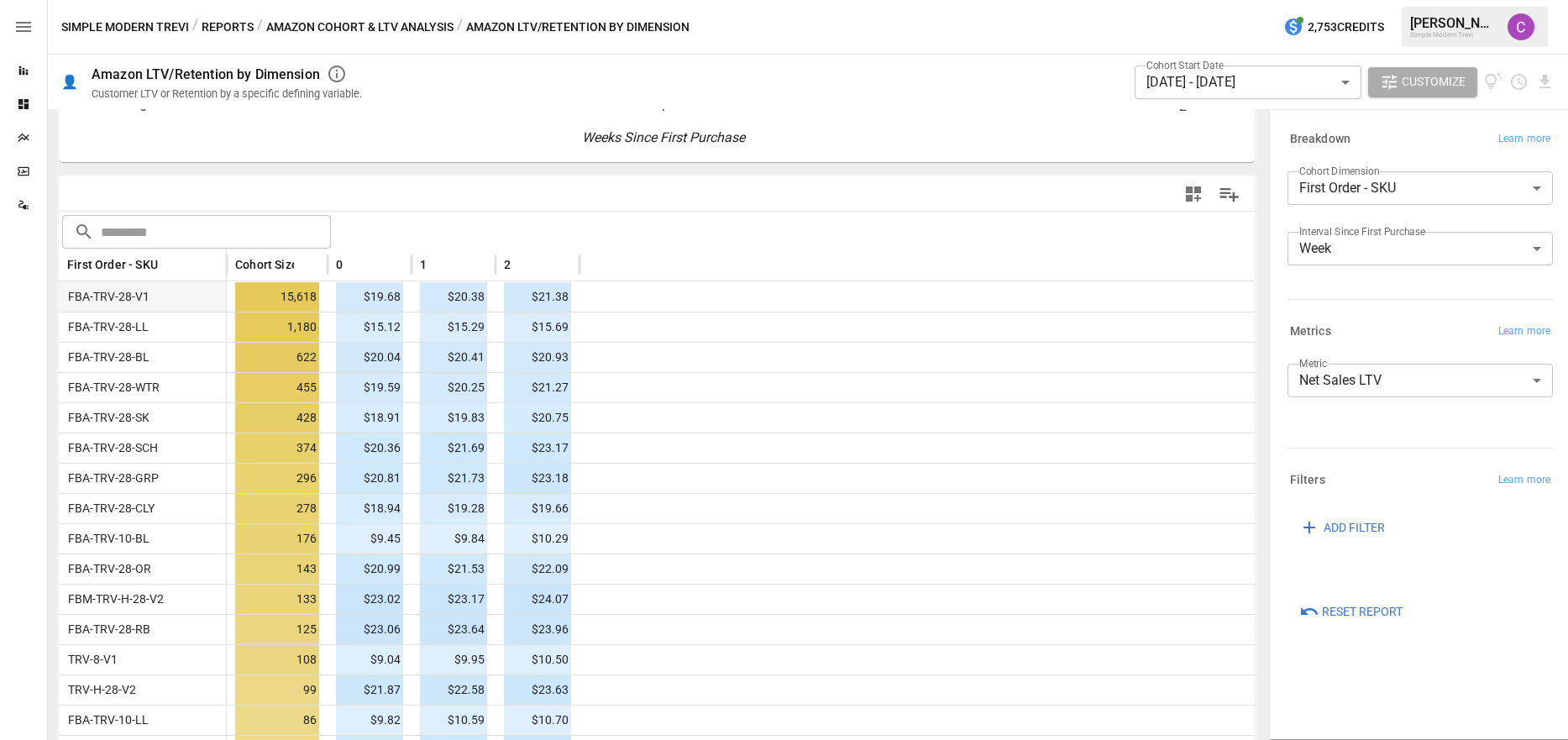
scroll to position [360, 0]
click at [1431, 0] on body "Reports Dashboards Plans SmartModel ™ Data Sources Simple Modern Trevi / Report…" at bounding box center [784, 0] width 1568 height 0
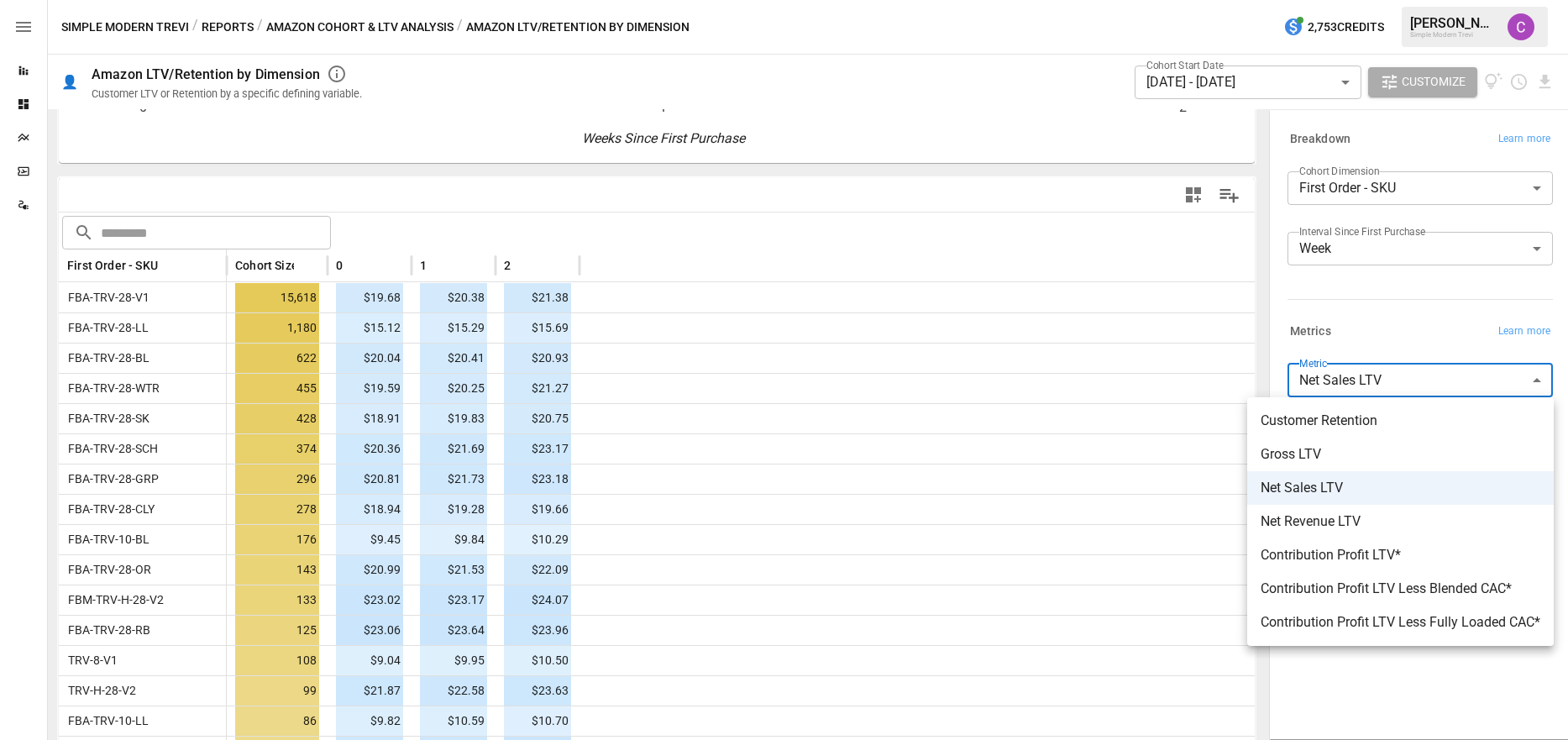
click at [1334, 454] on span "Gross LTV" at bounding box center [1400, 454] width 280 height 20
type input "*********"
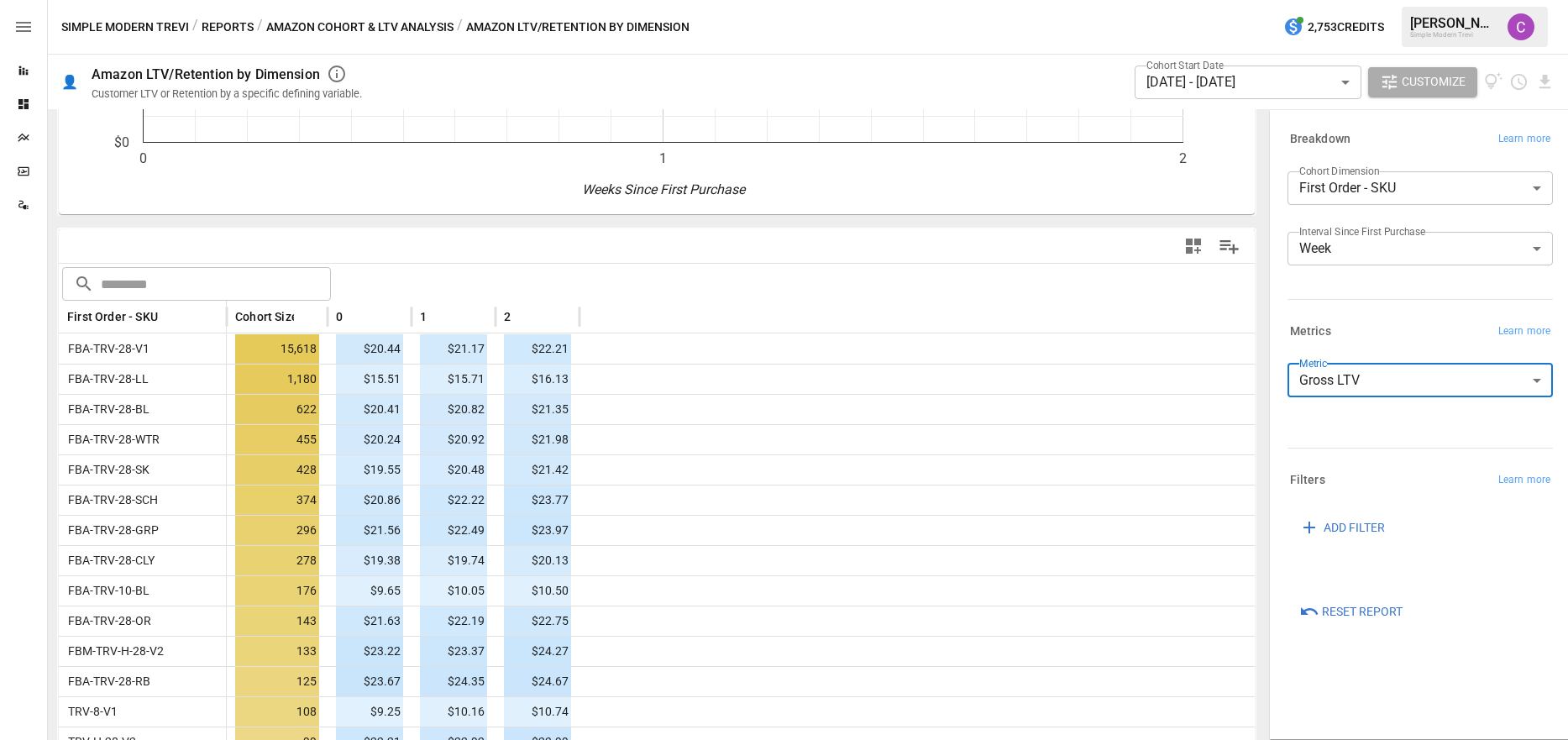
scroll to position [328, 0]
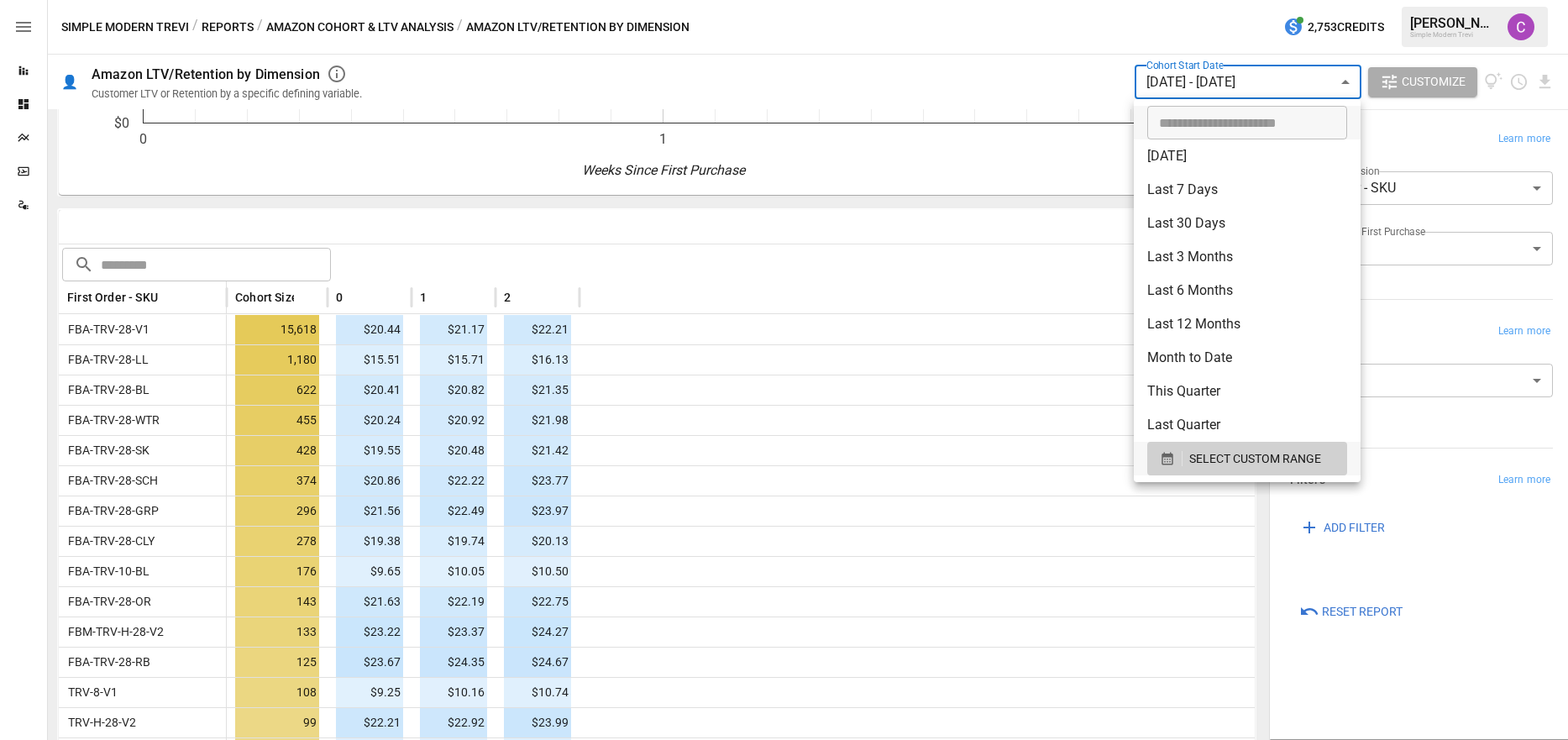
click at [1276, 0] on body "Reports Dashboards Plans SmartModel ™ Data Sources Simple Modern Trevi / Report…" at bounding box center [784, 0] width 1568 height 0
click at [1230, 470] on button "SELECT CUSTOM RANGE" at bounding box center [1247, 458] width 200 height 33
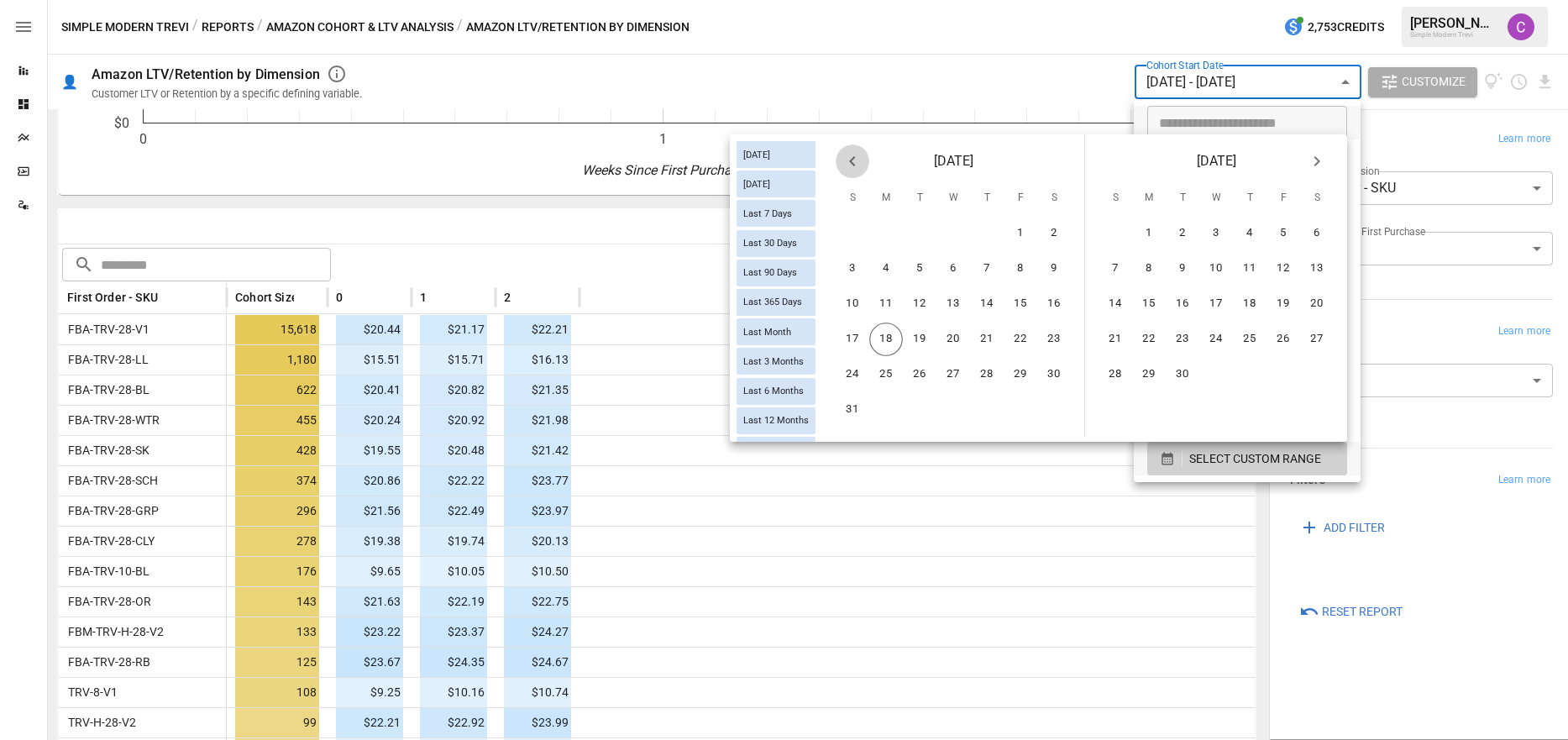
click at [865, 157] on button "Previous month" at bounding box center [851, 161] width 33 height 33
click at [856, 173] on button "Previous month" at bounding box center [851, 161] width 33 height 33
click at [991, 242] on button "1" at bounding box center [986, 232] width 33 height 33
click at [1148, 382] on button "30" at bounding box center [1148, 374] width 33 height 33
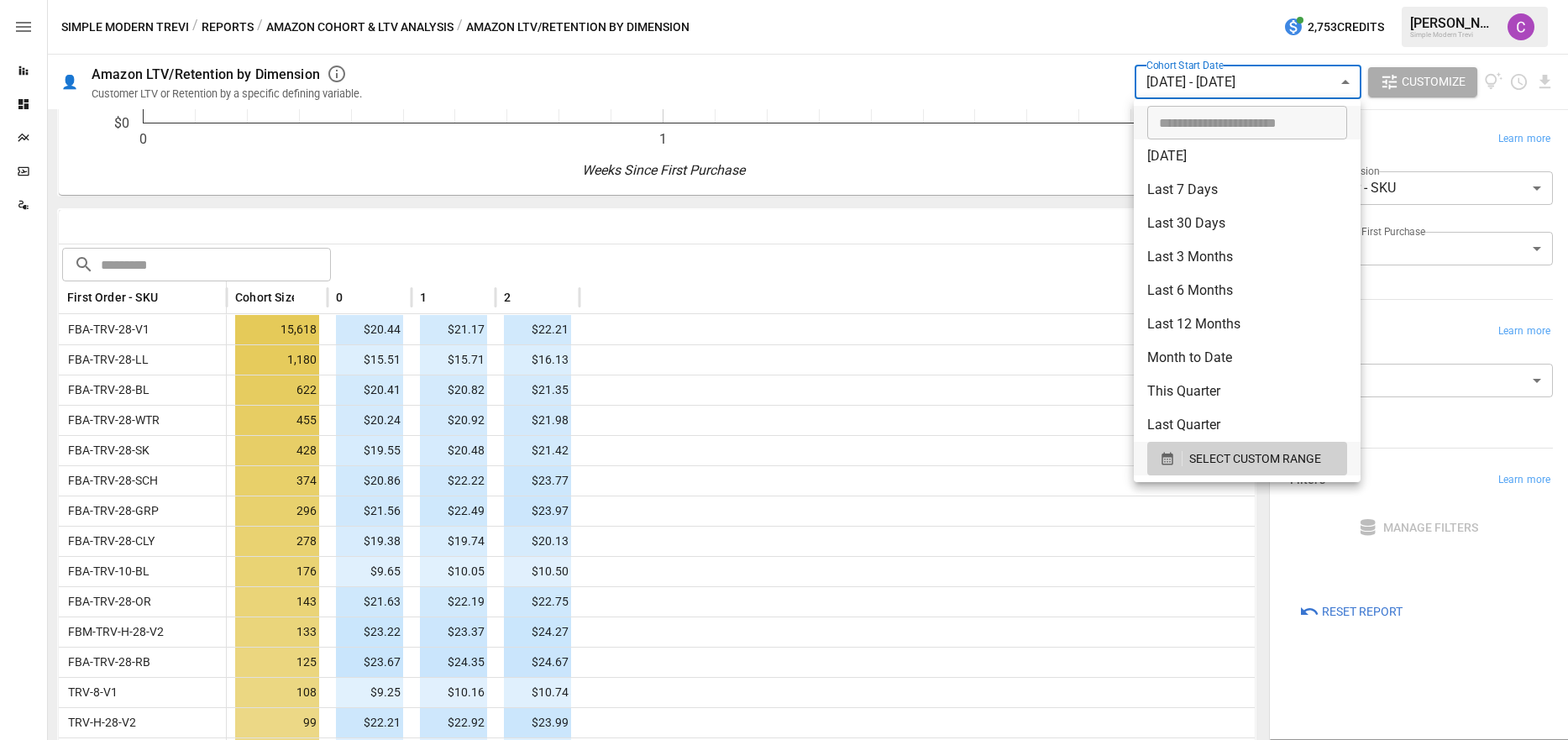
scroll to position [155, 0]
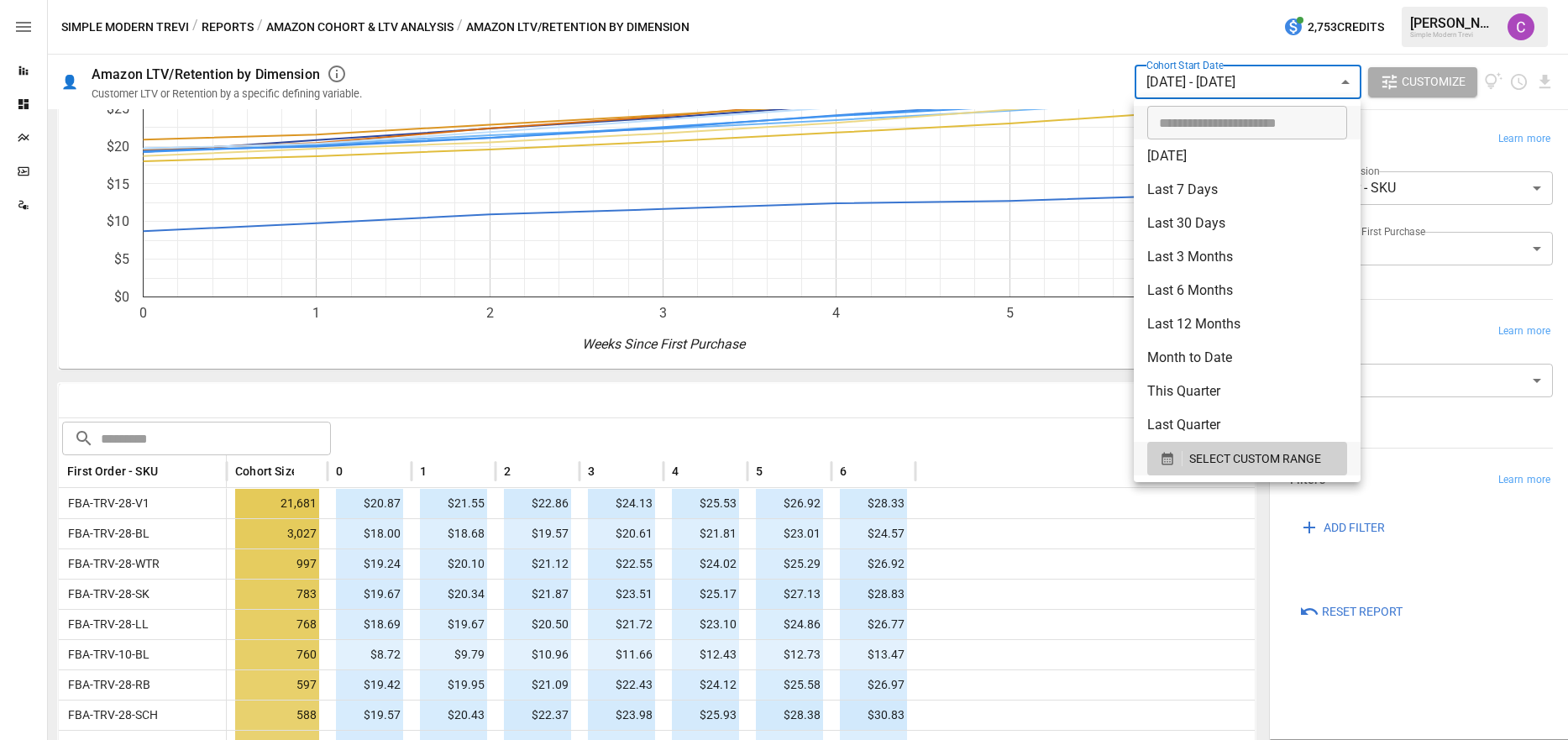
click at [1547, 81] on div at bounding box center [784, 370] width 1568 height 740
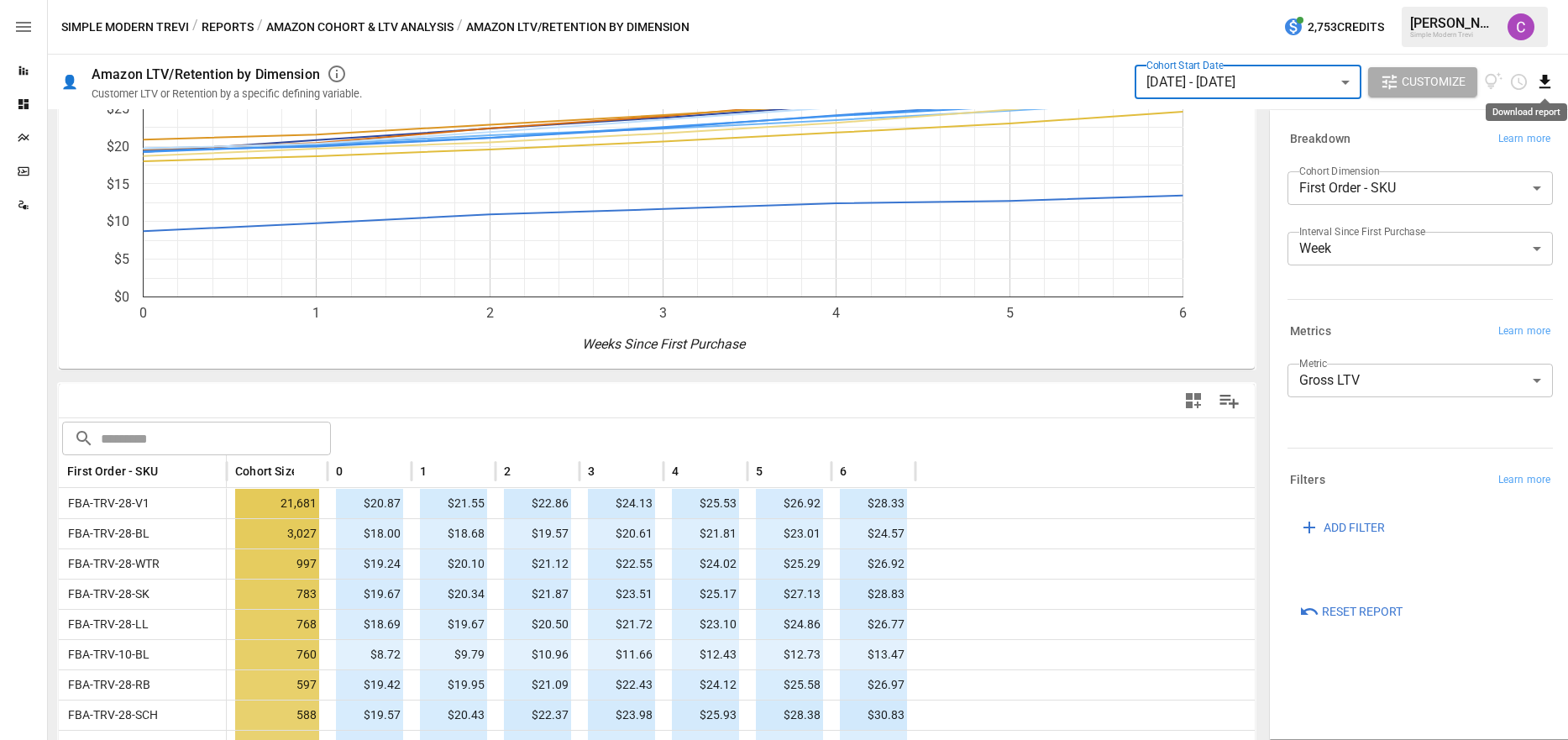
click at [1548, 88] on icon "Download report" at bounding box center [1544, 81] width 11 height 14
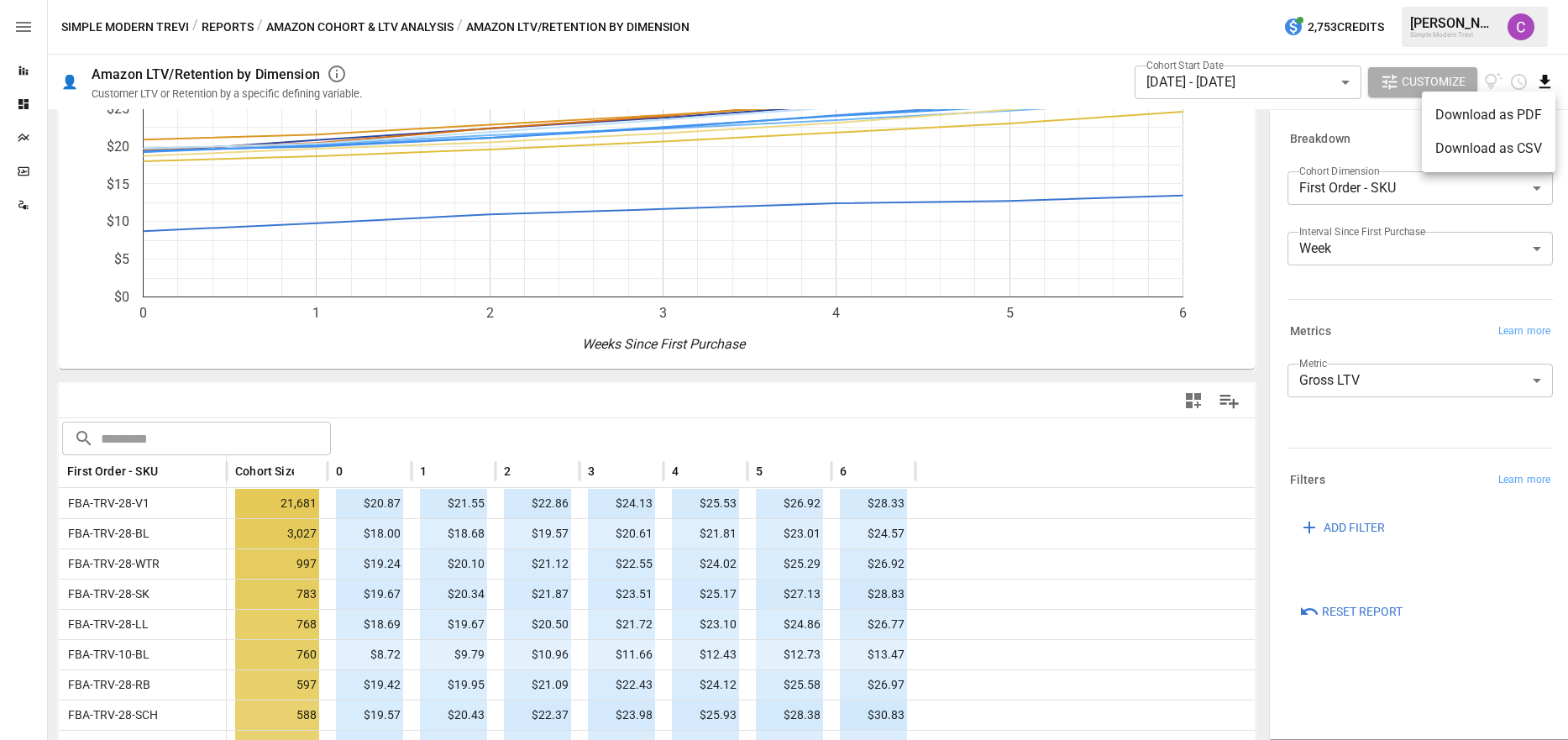
click at [1469, 153] on li "Download as CSV" at bounding box center [1488, 148] width 134 height 33
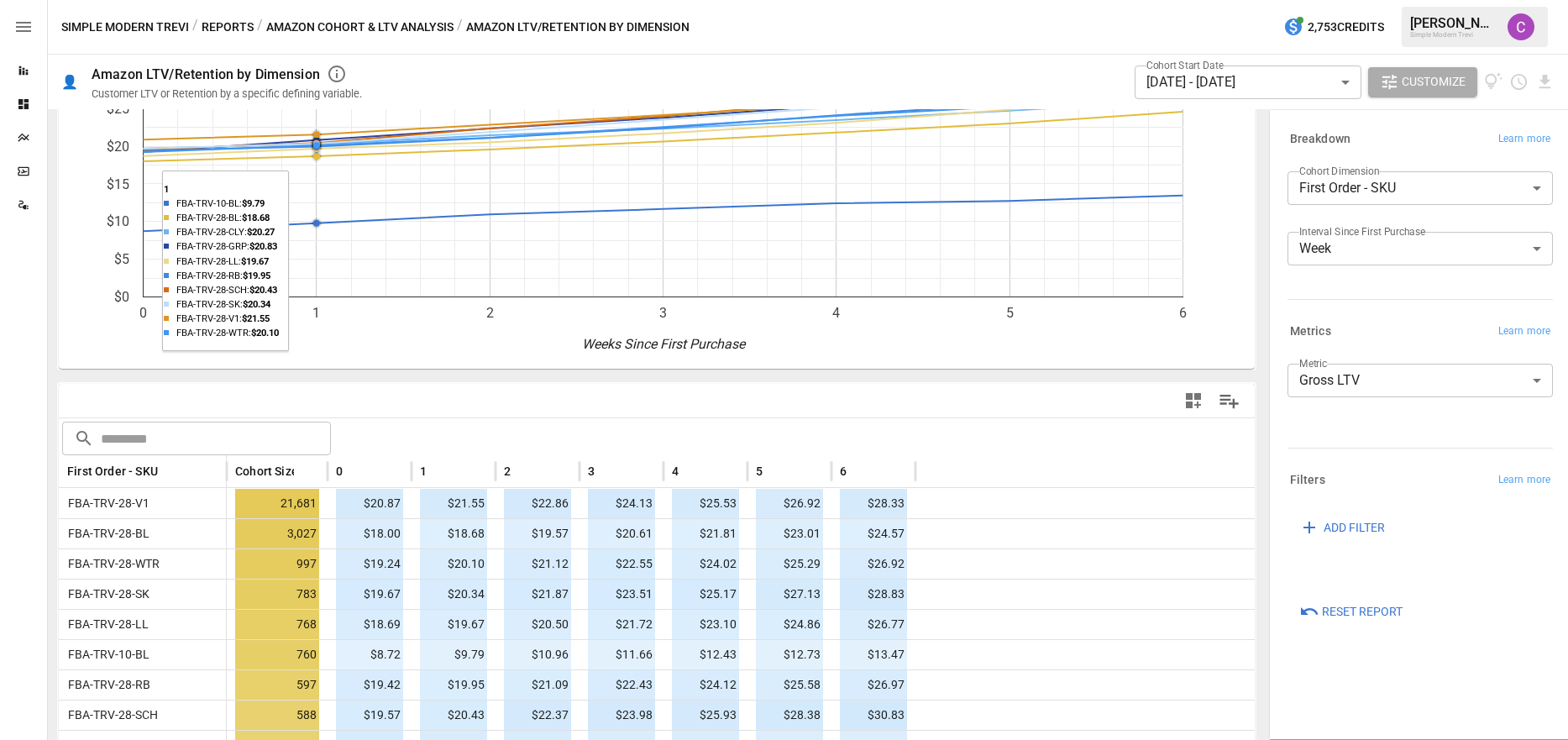
click at [411, 25] on button "Amazon Cohort & LTV Analysis" at bounding box center [359, 27] width 187 height 21
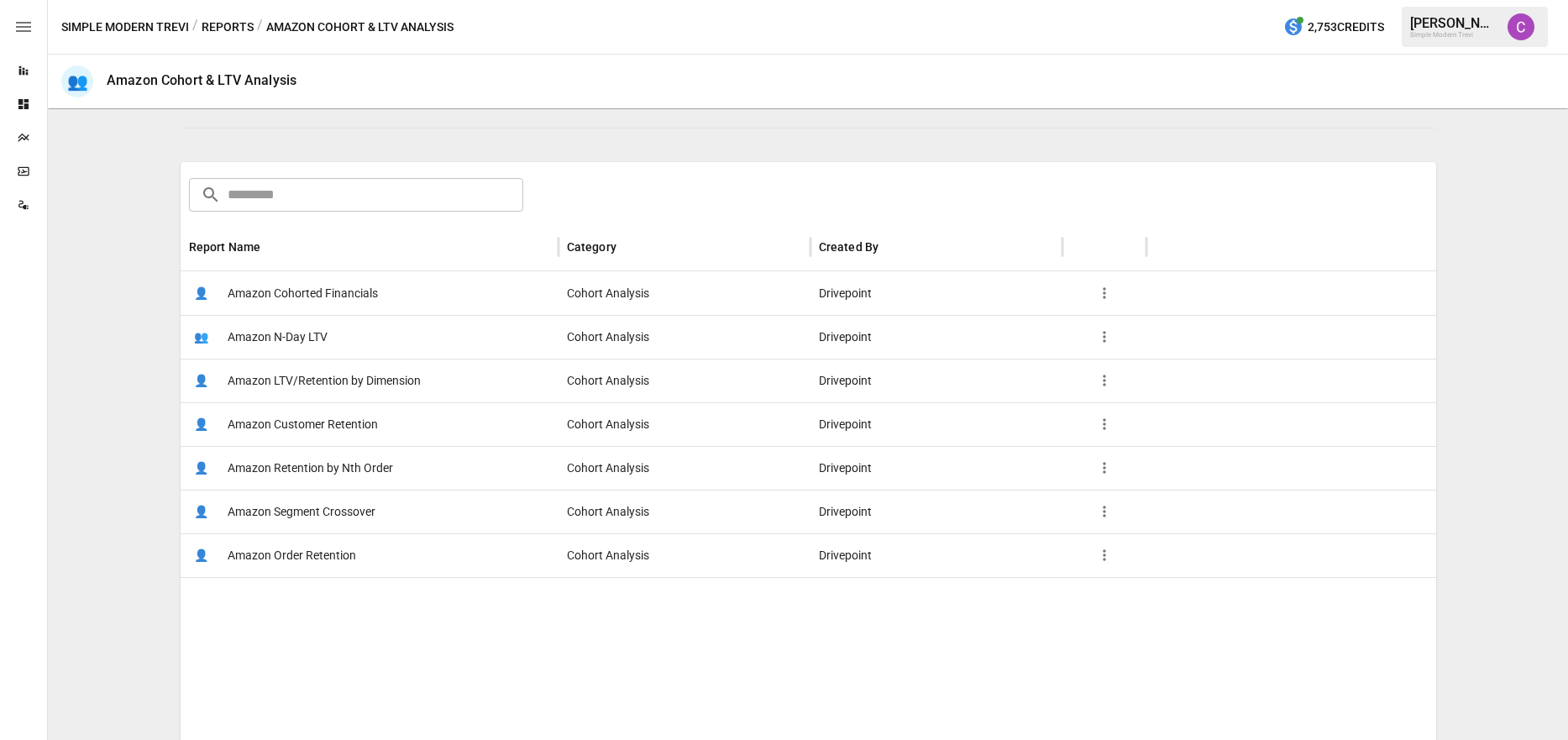
scroll to position [290, 0]
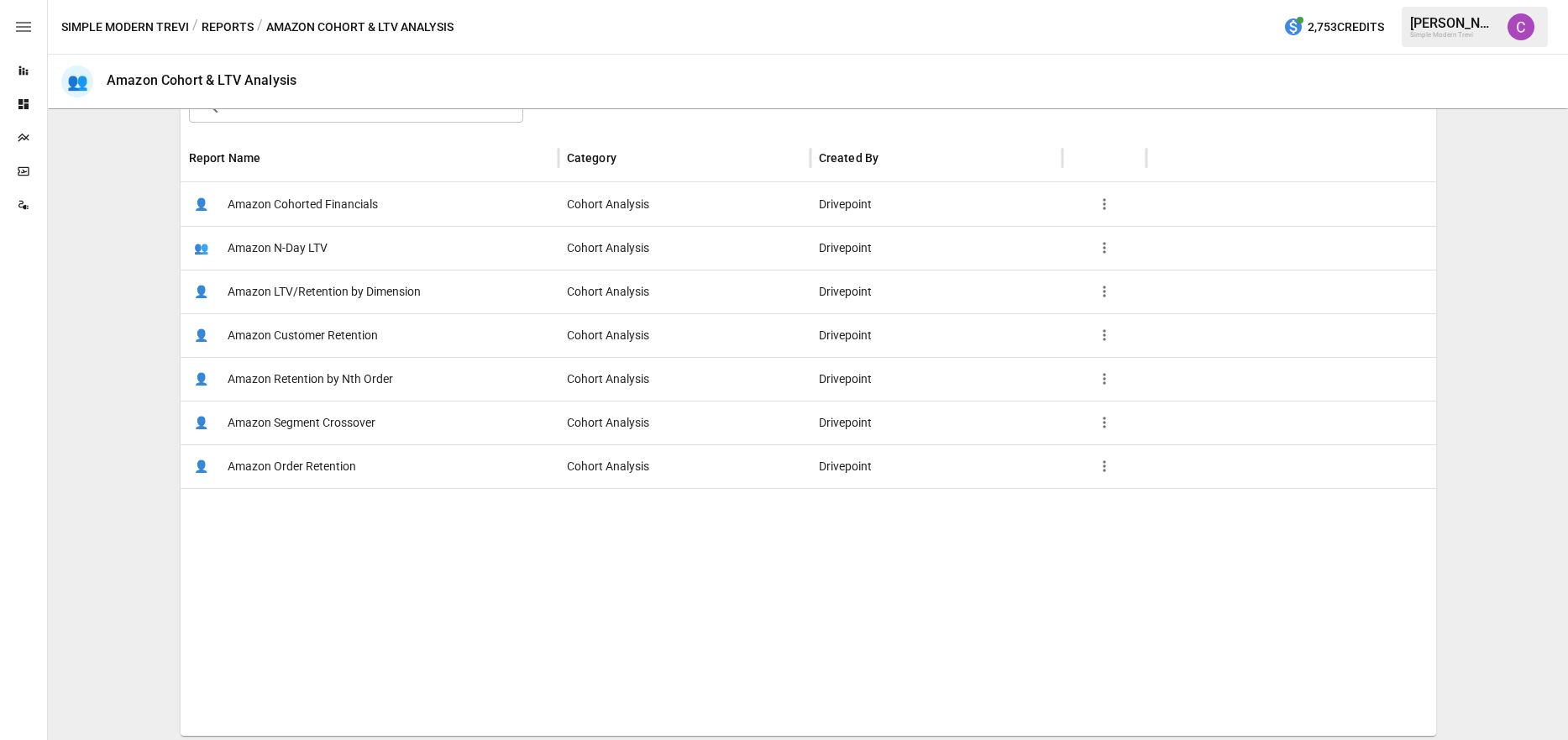
click at [321, 460] on span "Amazon Order Retention" at bounding box center [291, 466] width 128 height 43
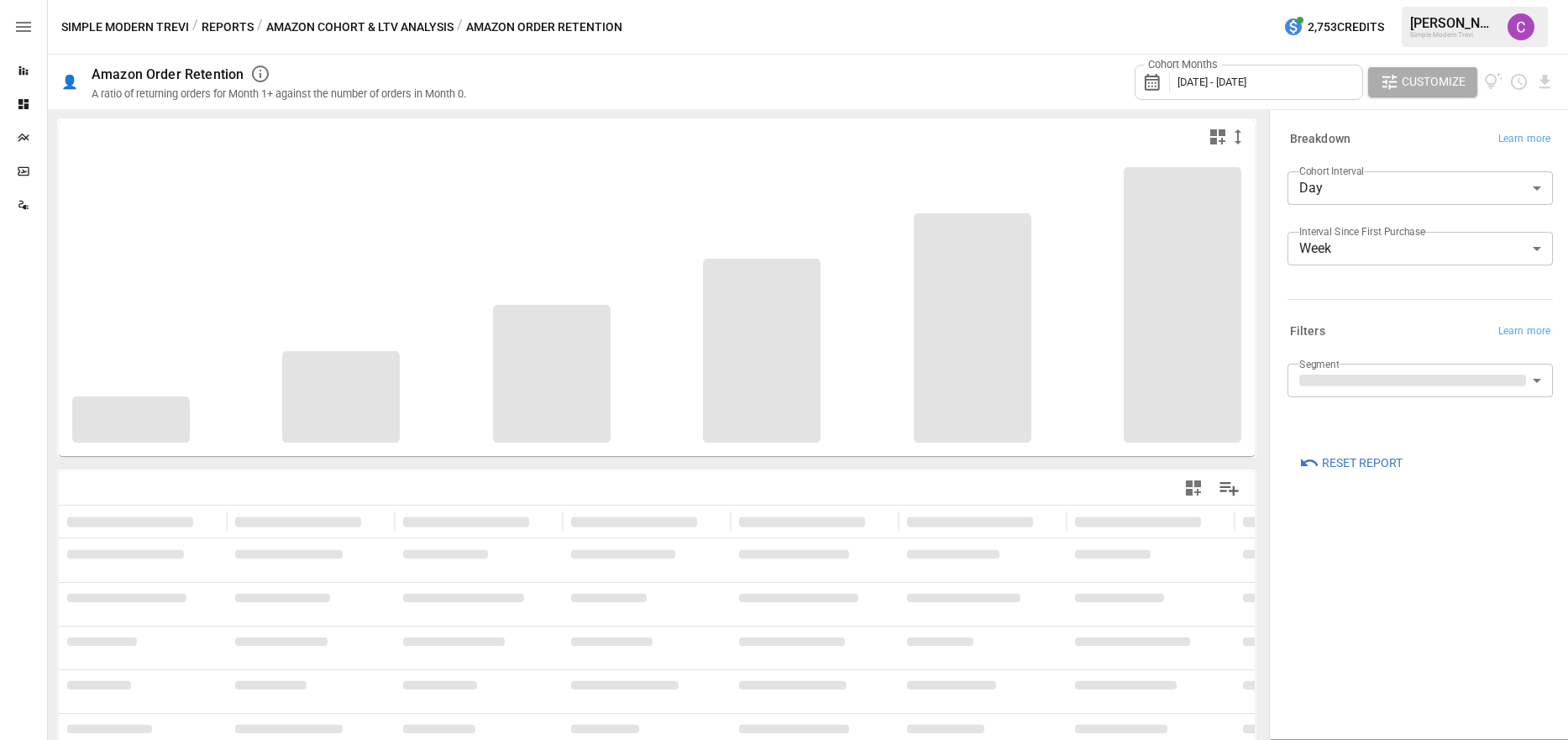
click at [1367, 0] on body "Reports Dashboards Plans SmartModel ™ Data Sources Simple Modern Trevi / Report…" at bounding box center [784, 0] width 1568 height 0
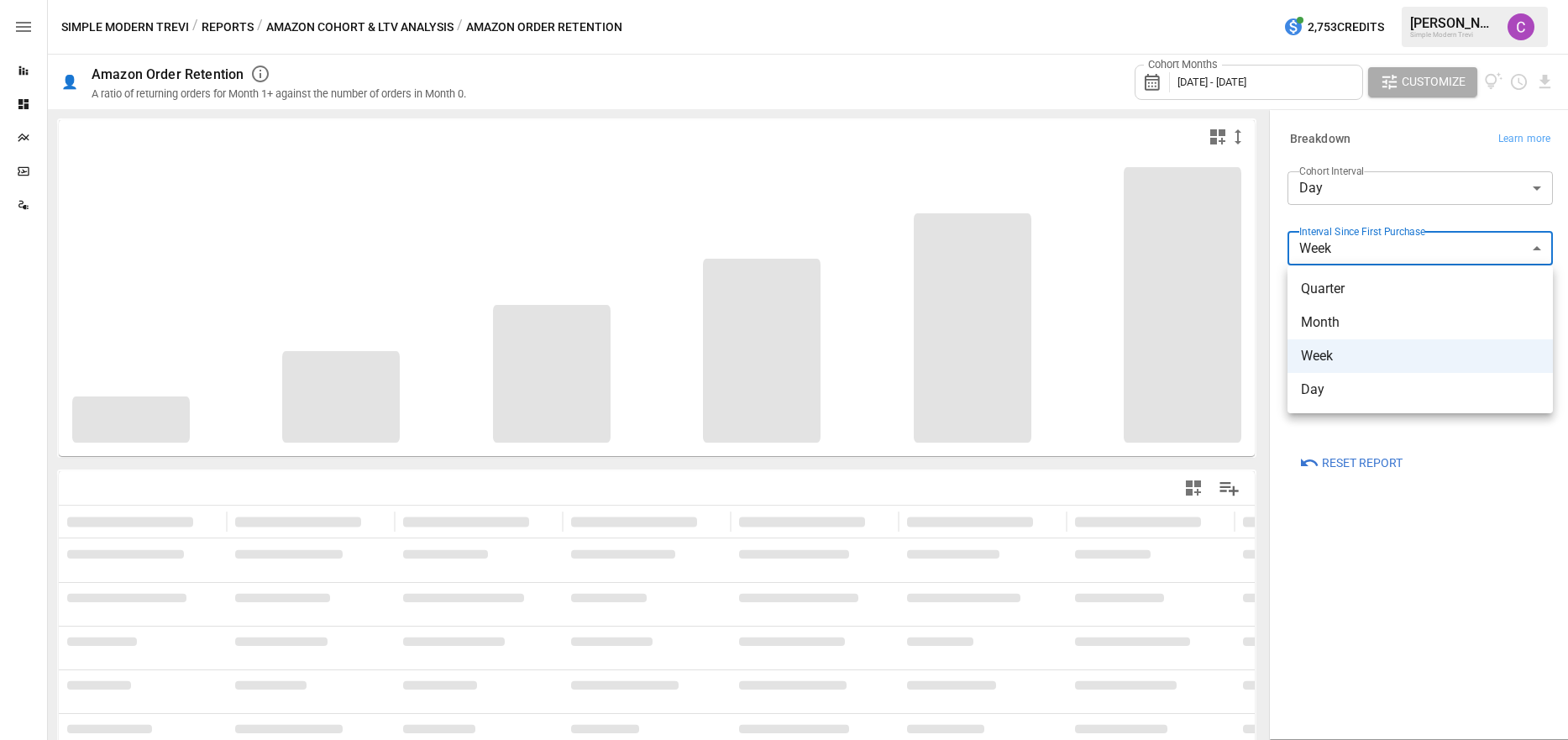
click at [1367, 261] on div at bounding box center [784, 370] width 1568 height 740
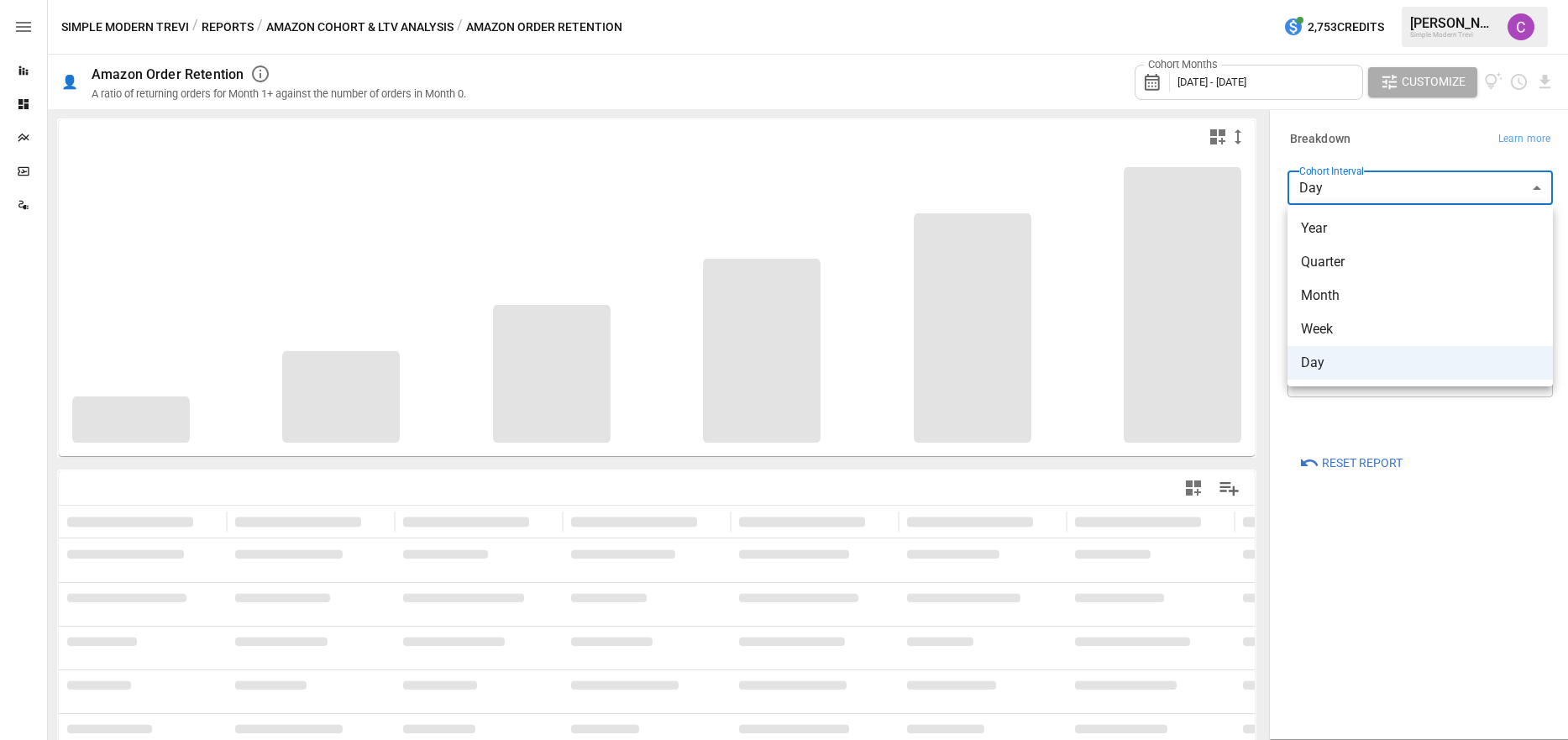
click at [1357, 0] on body "Reports Dashboards Plans SmartModel ™ Data Sources Simple Modern Trevi / Report…" at bounding box center [784, 0] width 1568 height 0
click at [1357, 197] on div at bounding box center [784, 370] width 1568 height 740
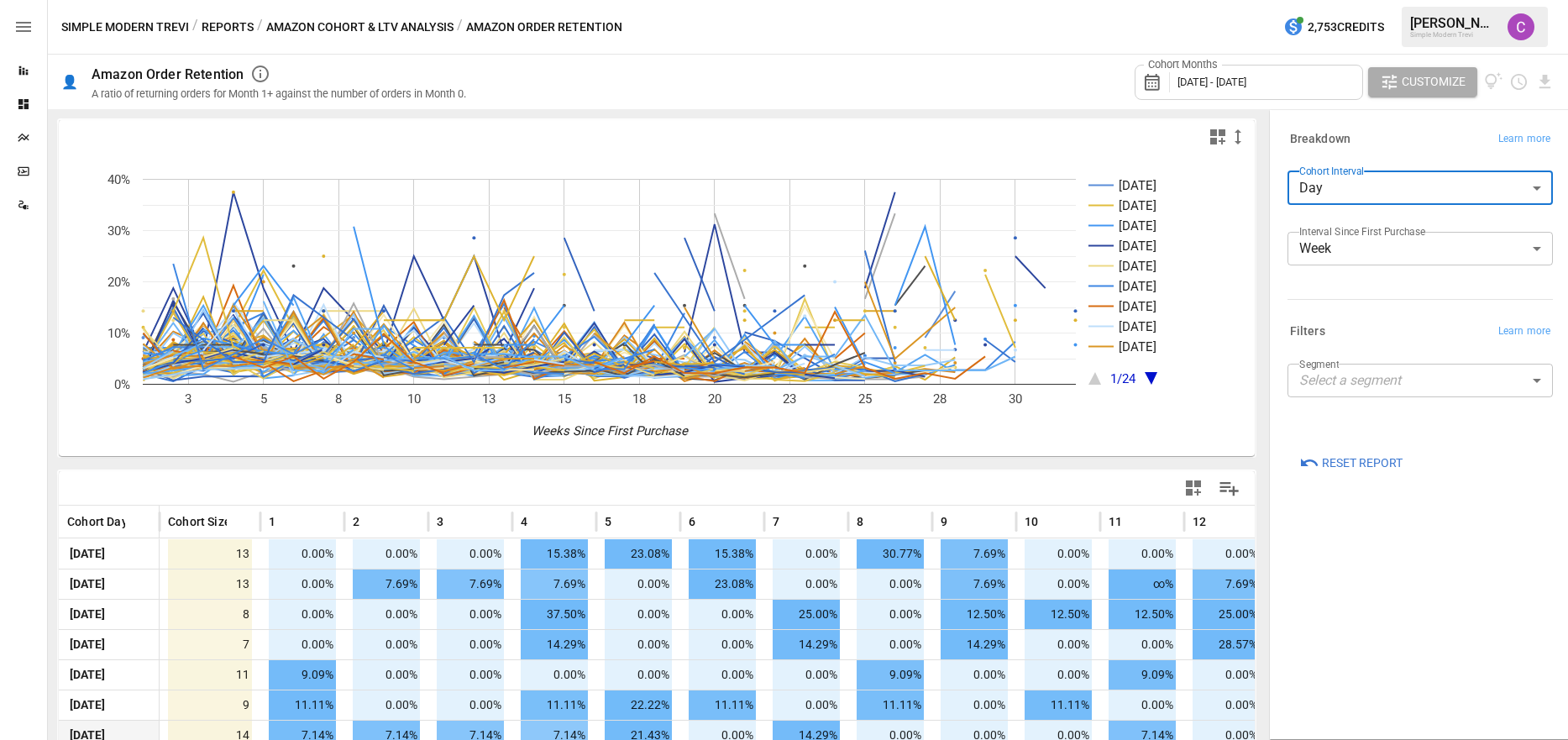
scroll to position [17, 0]
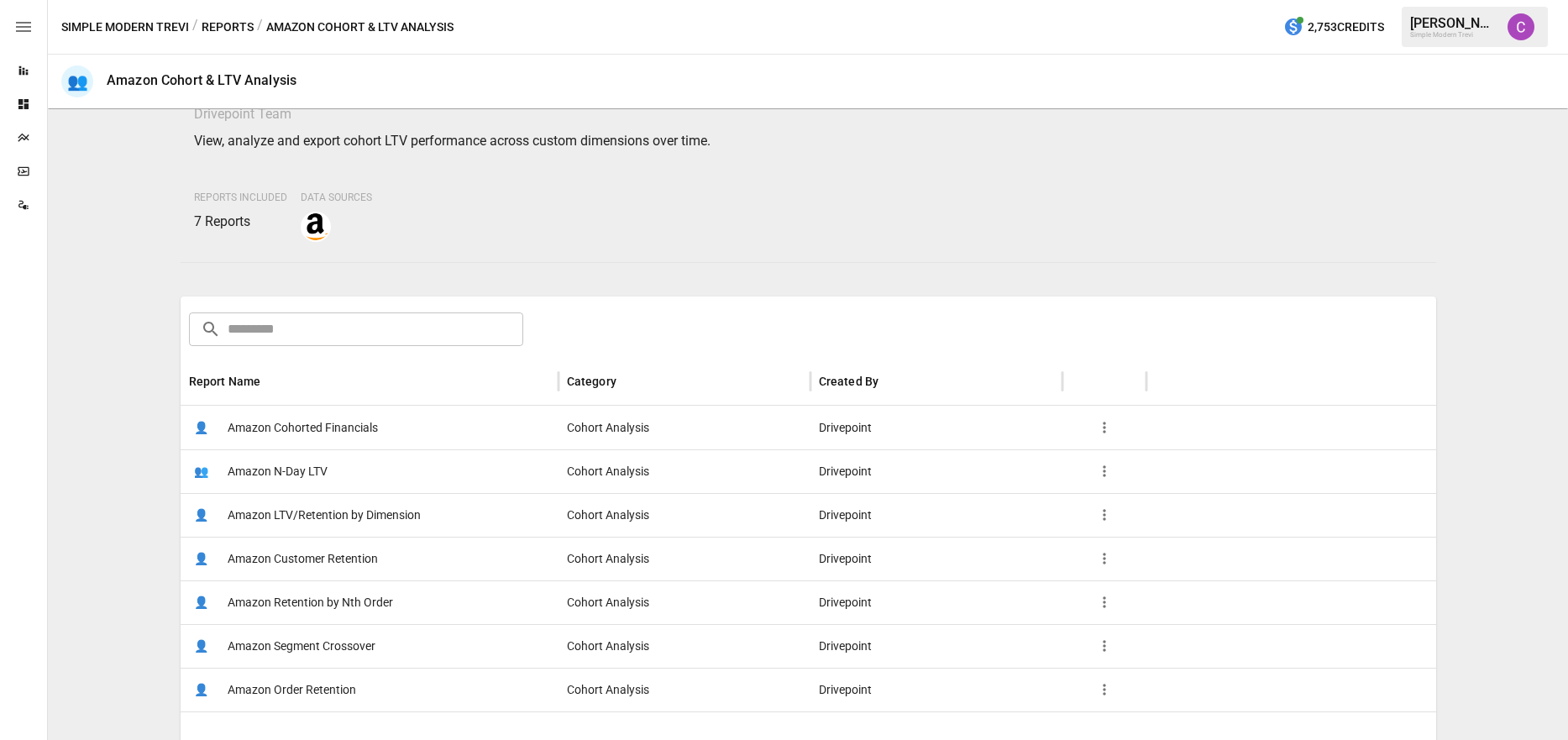
scroll to position [65, 0]
